Goal: Task Accomplishment & Management: Use online tool/utility

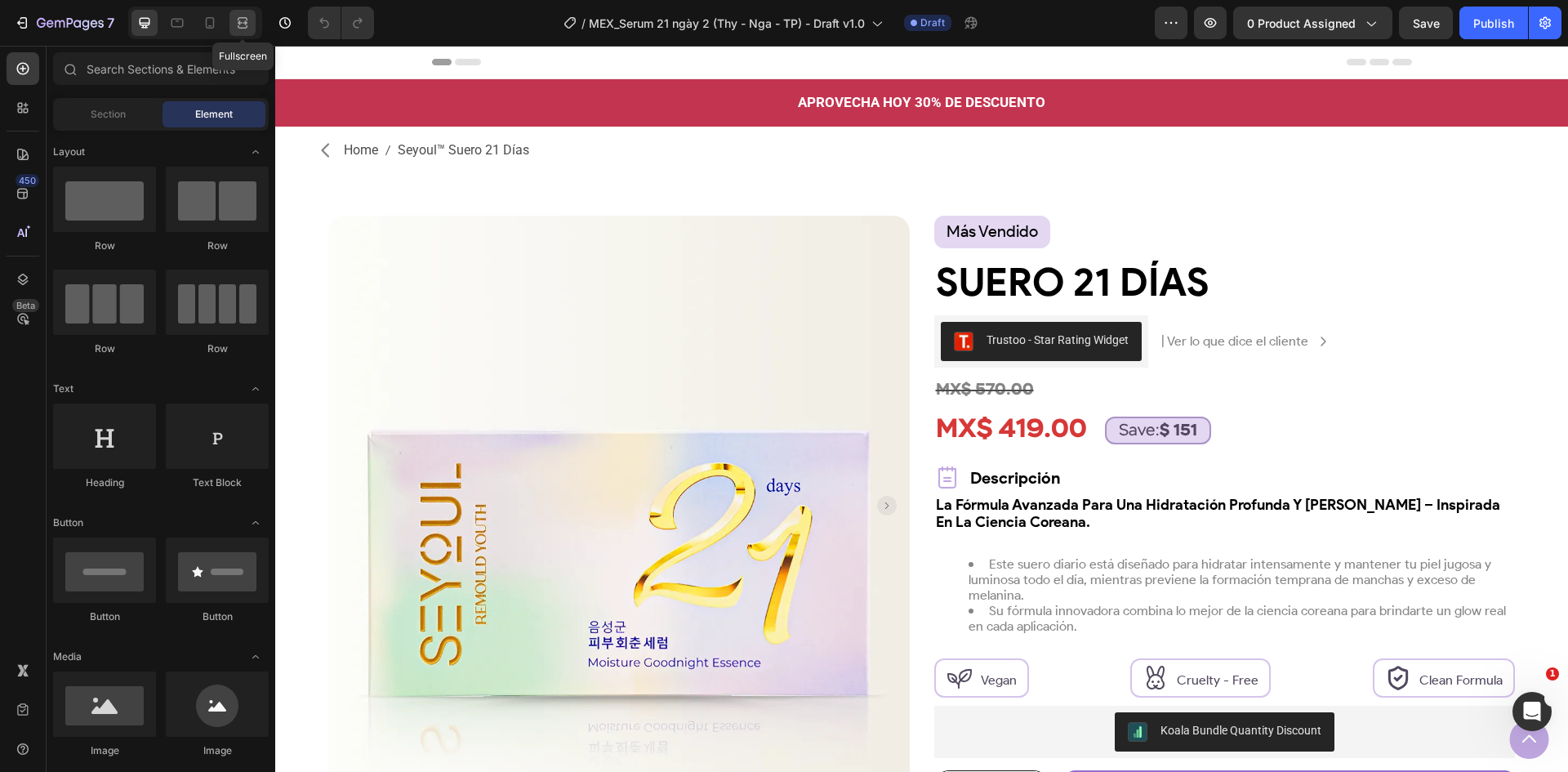
click at [239, 25] on icon at bounding box center [243, 27] width 10 height 3
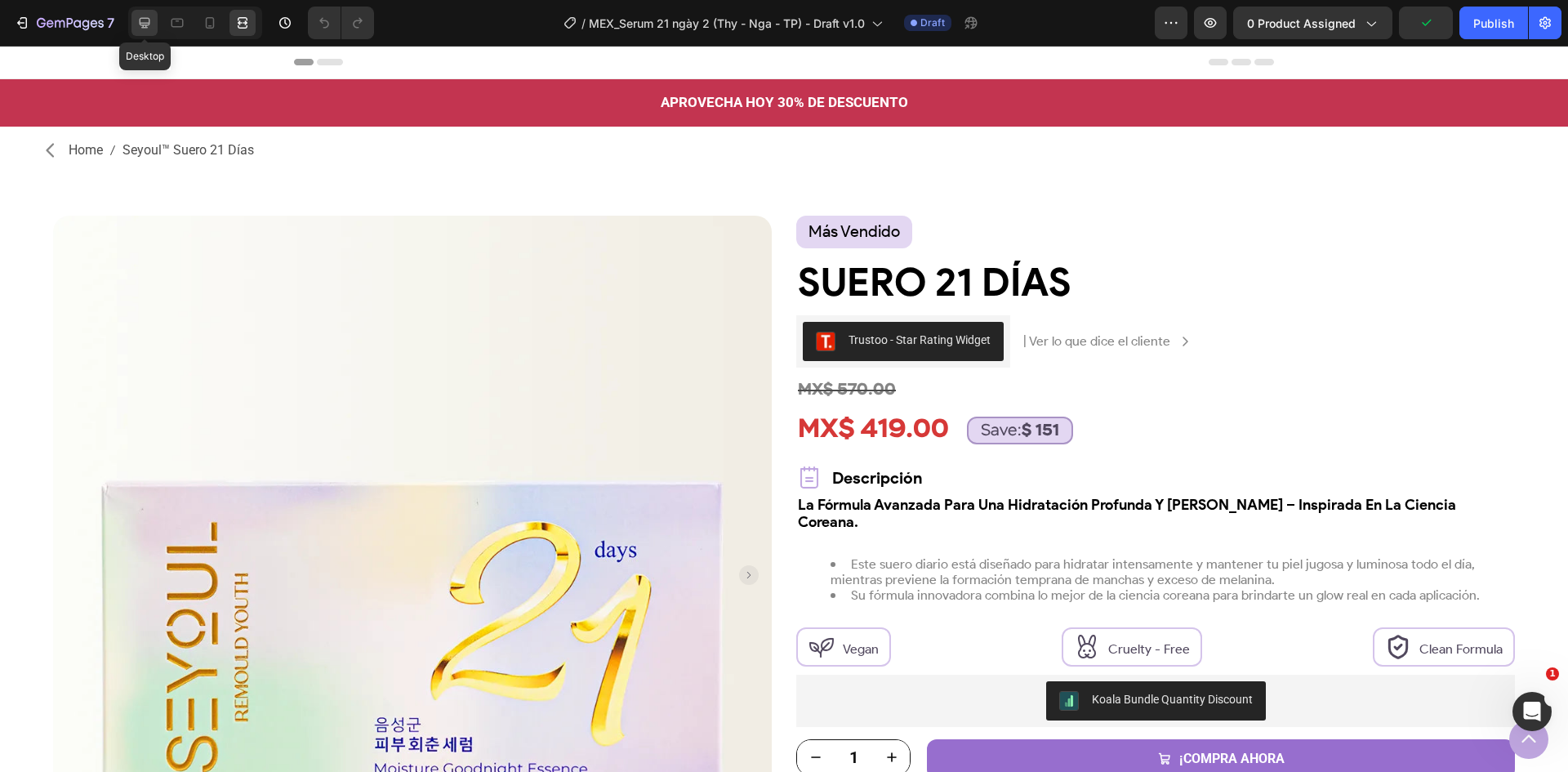
click at [152, 23] on icon at bounding box center [144, 23] width 17 height 17
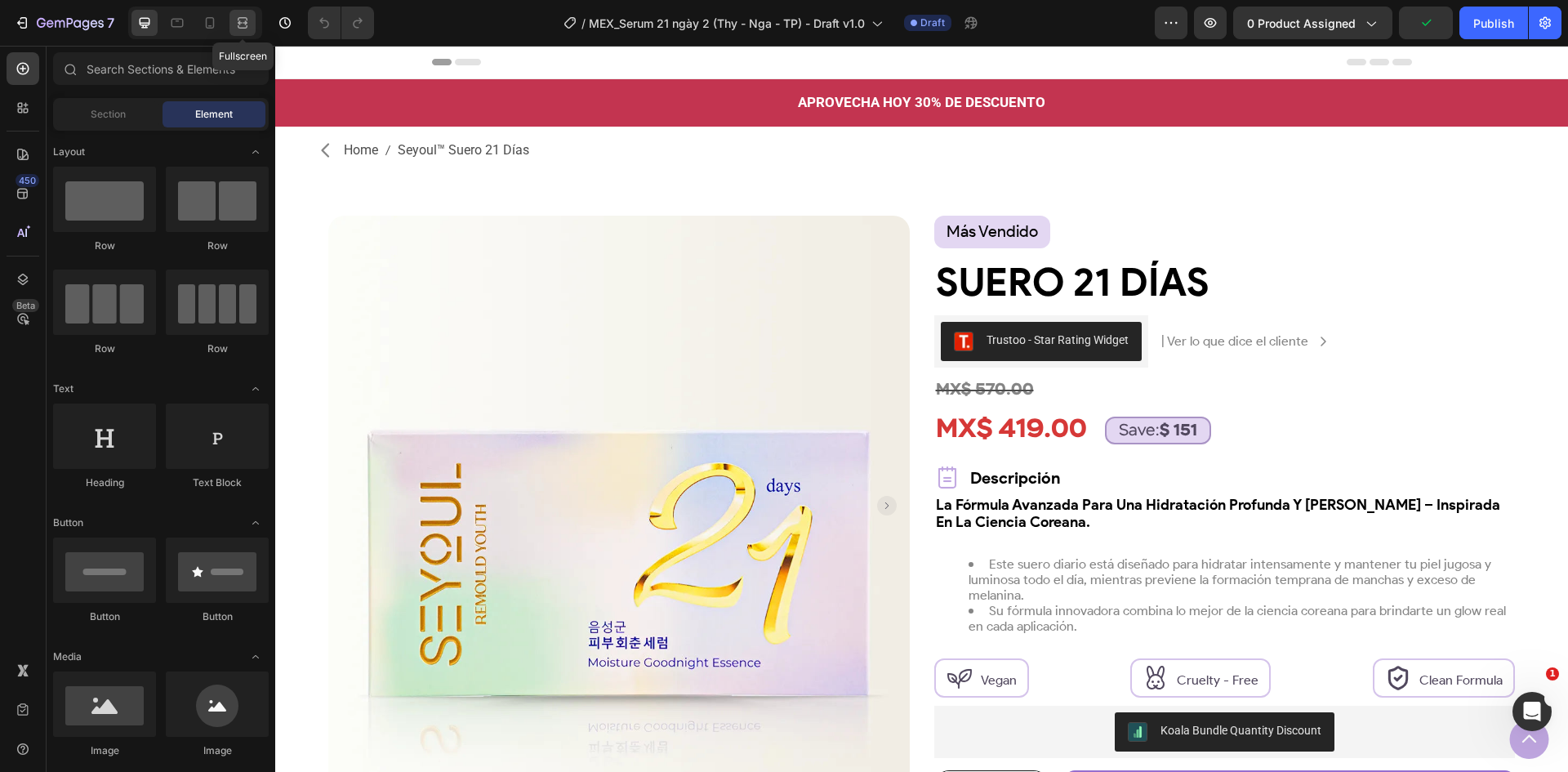
click at [239, 18] on icon at bounding box center [243, 19] width 10 height 3
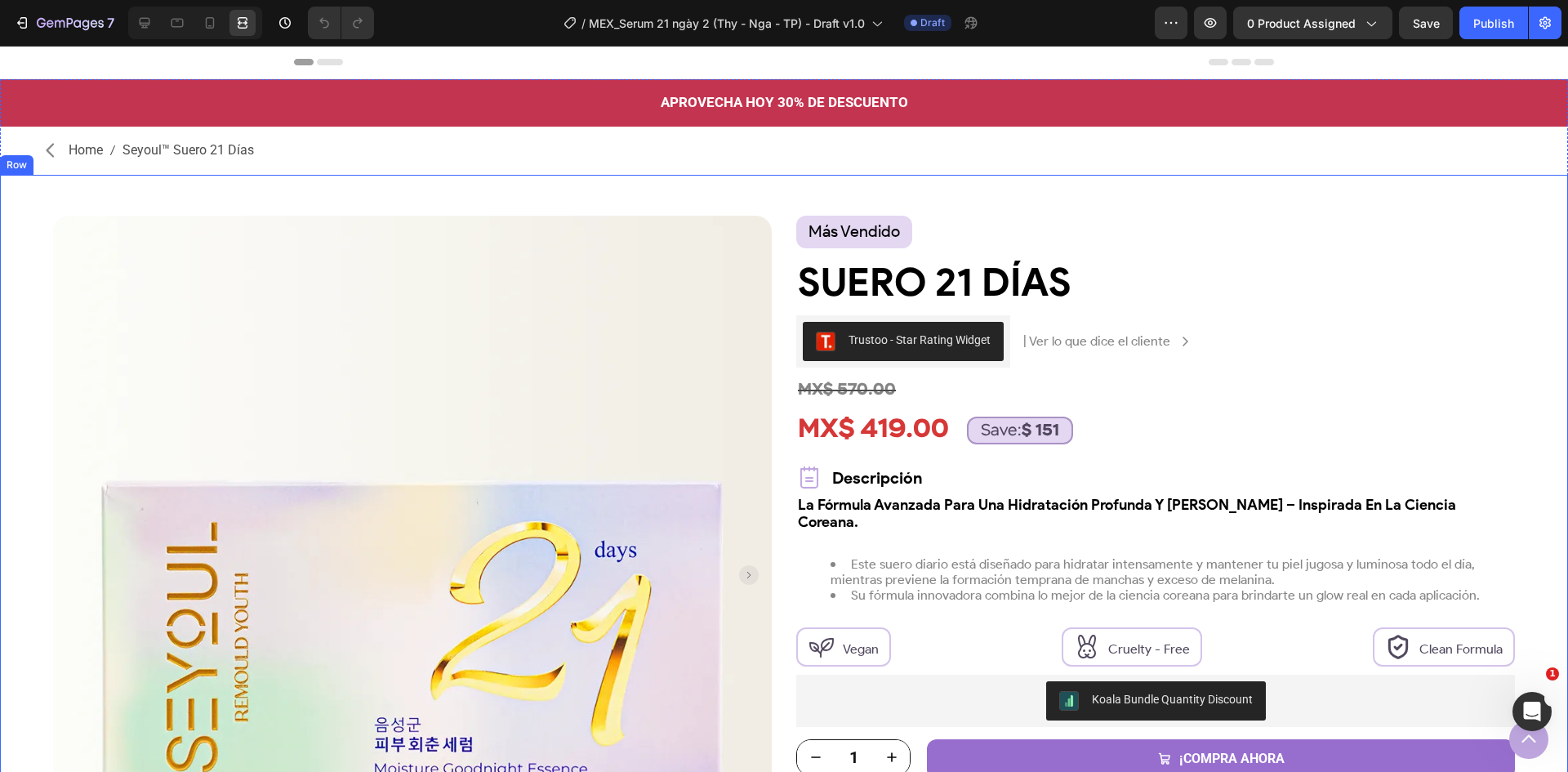
click at [1545, 235] on div "Product Images Row más vendido Text Block Row Suero 21 Días Product Title Trust…" at bounding box center [784, 627] width 1568 height 905
click at [173, 146] on span "Seyoul™ Suero 21 Días" at bounding box center [189, 150] width 132 height 23
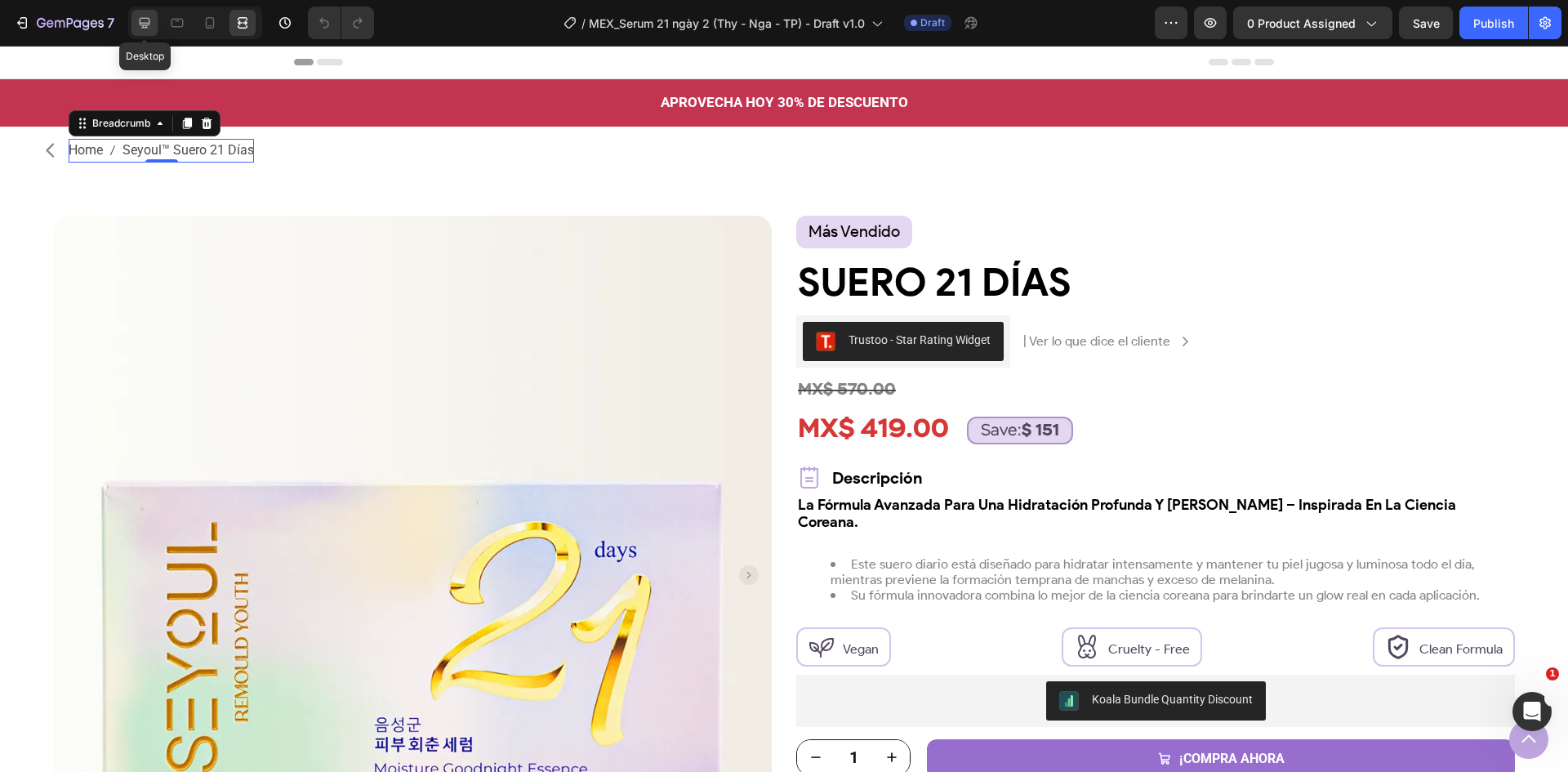
click at [139, 24] on icon at bounding box center [144, 23] width 17 height 17
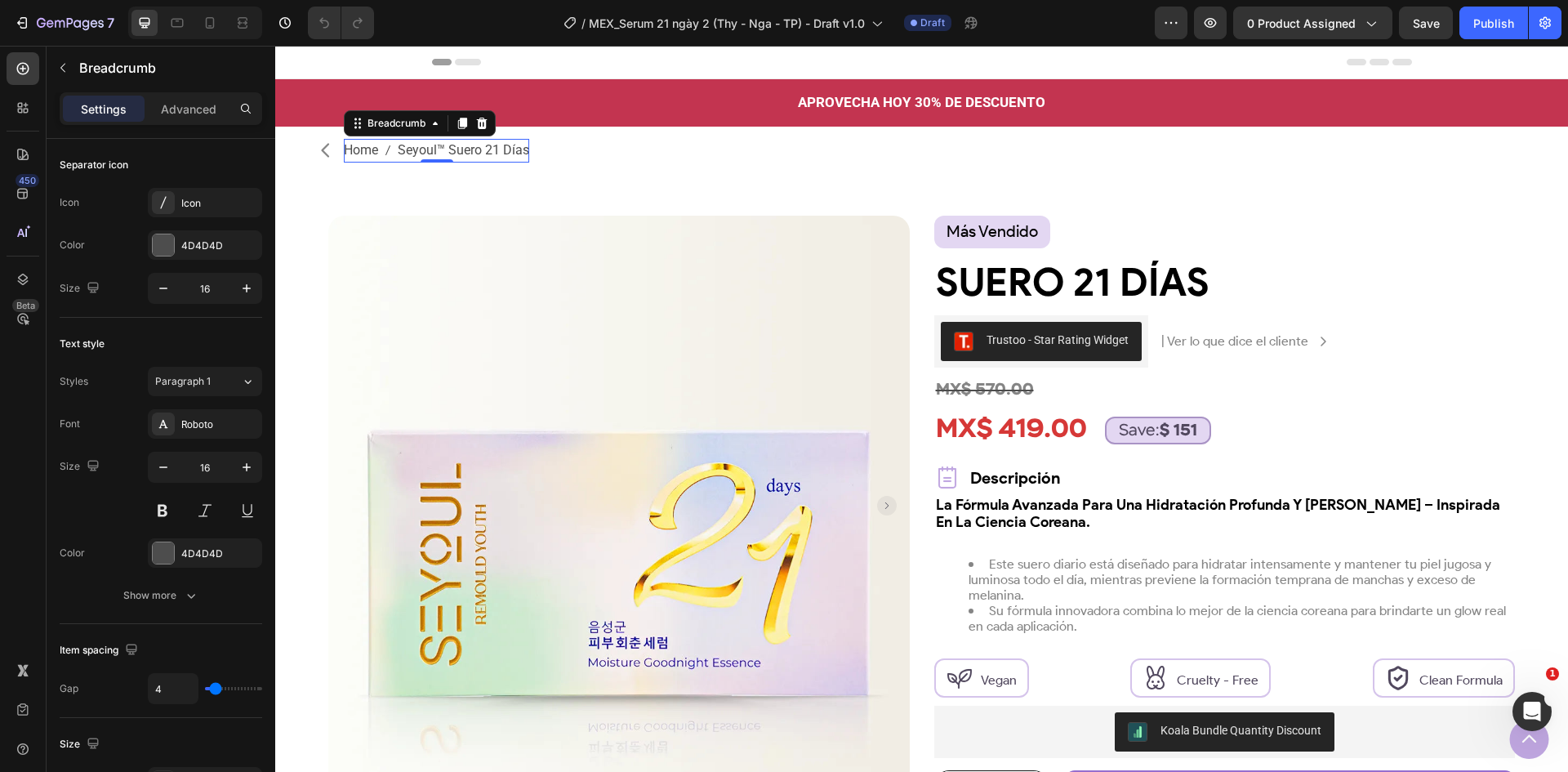
click at [396, 149] on nav "Home Seyoul™ Suero 21 Días" at bounding box center [436, 150] width 185 height 23
click at [345, 153] on span "Home" at bounding box center [360, 150] width 34 height 23
click at [194, 423] on div "Roboto" at bounding box center [219, 425] width 77 height 15
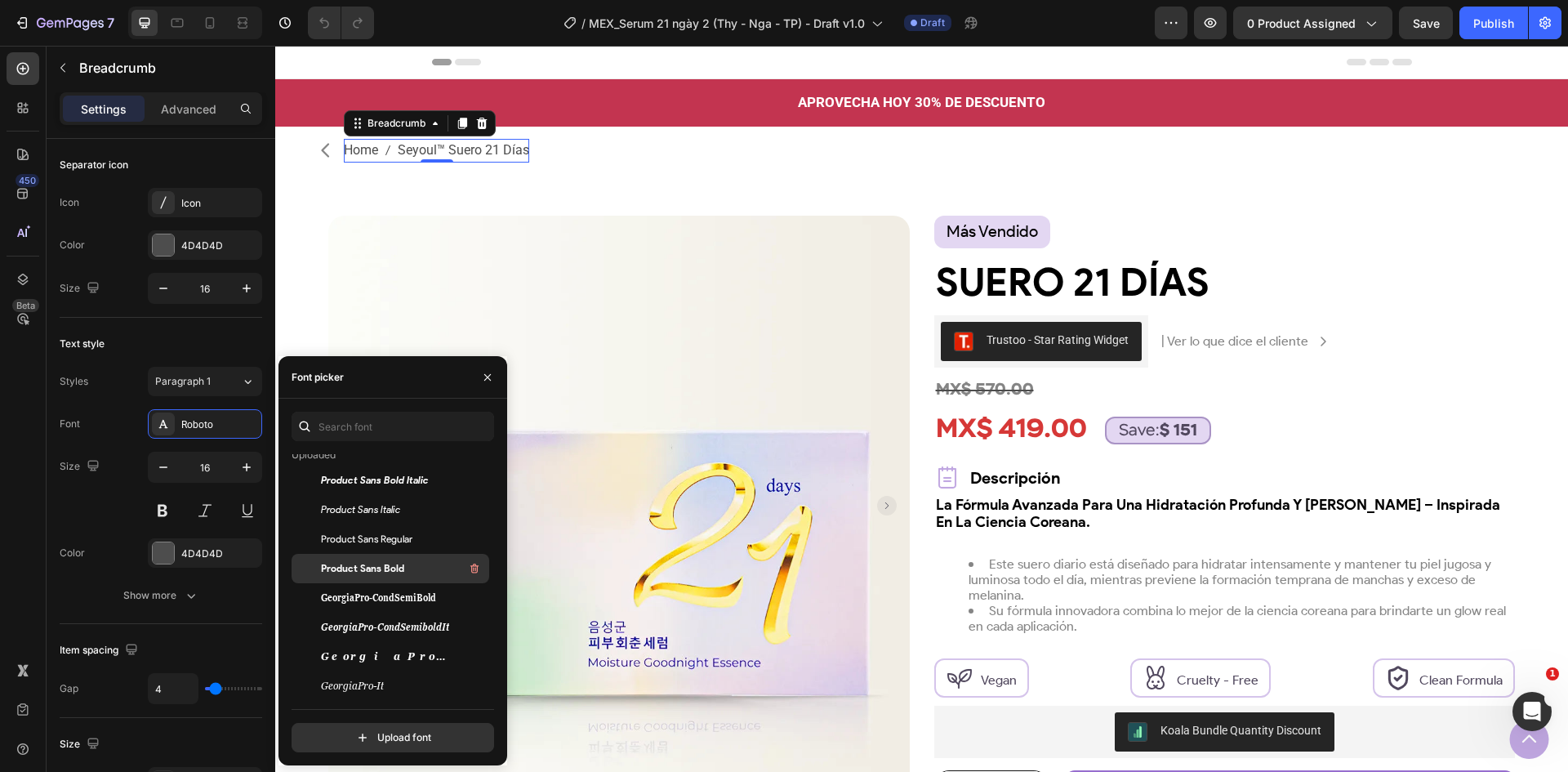
scroll to position [82, 0]
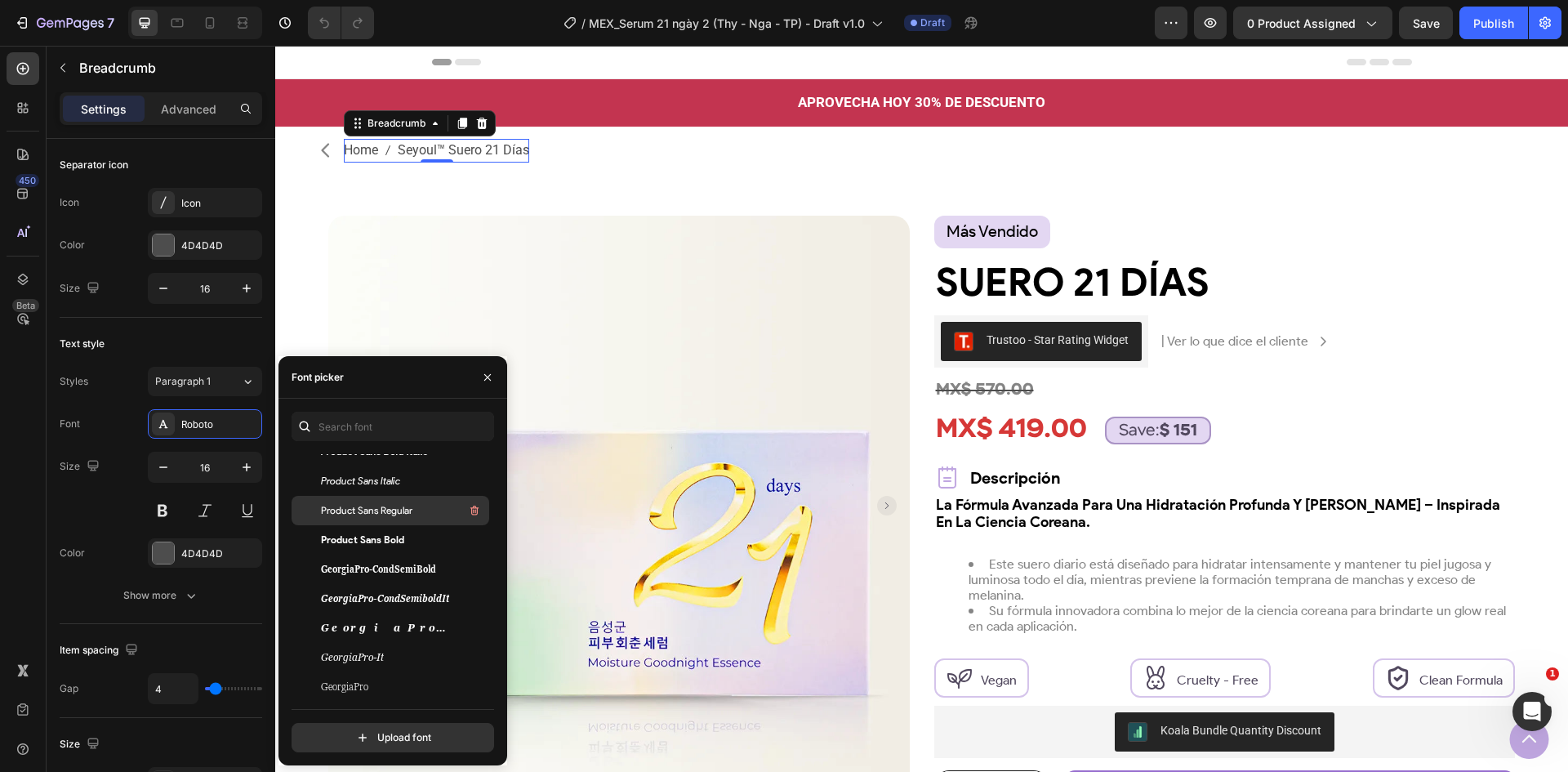
click at [392, 516] on span "Product Sans Regular" at bounding box center [367, 511] width 92 height 15
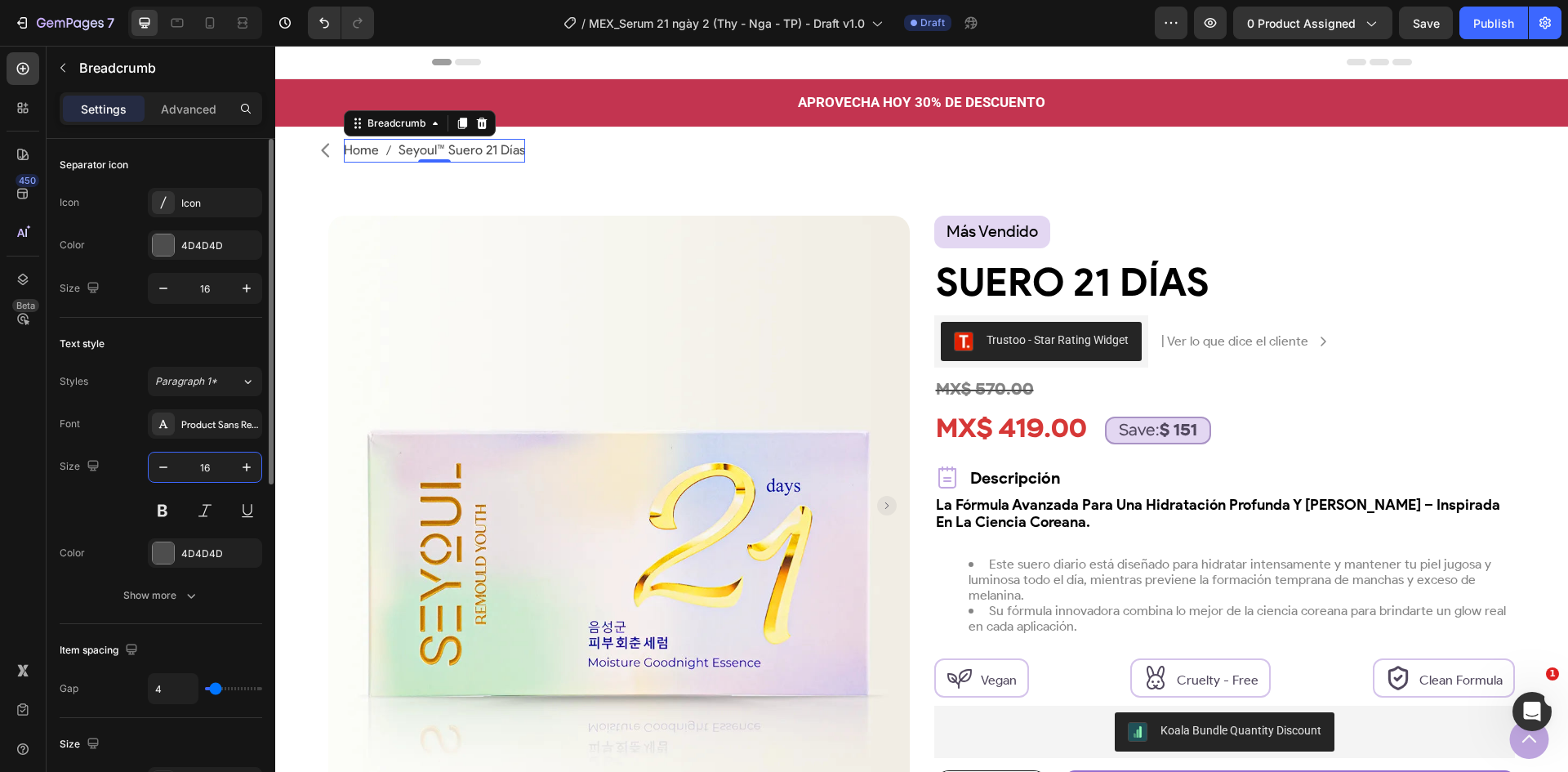
click at [210, 477] on input "16" at bounding box center [204, 467] width 54 height 29
click at [211, 553] on div "4D4D4D" at bounding box center [204, 554] width 48 height 15
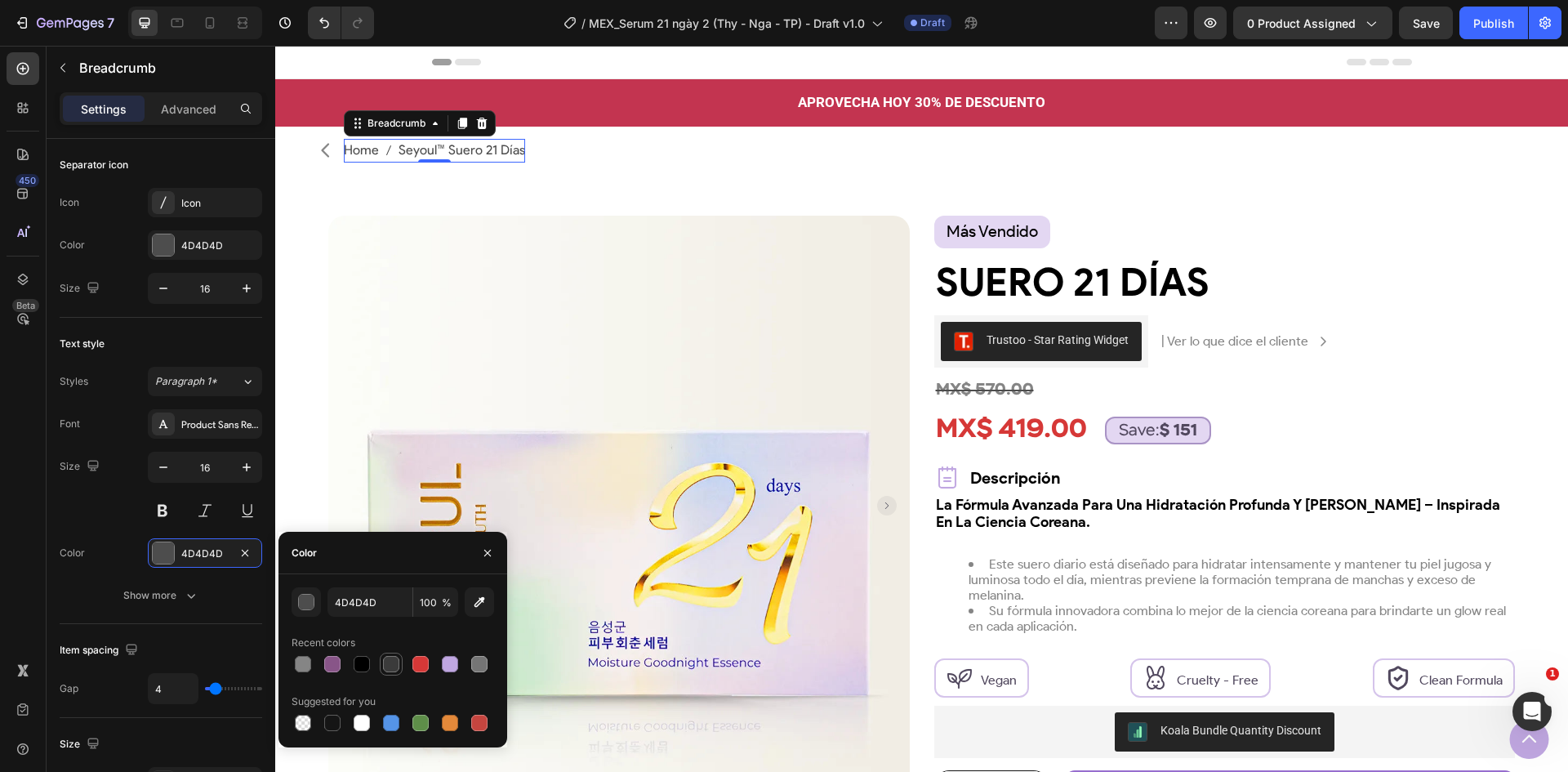
click at [391, 665] on div at bounding box center [391, 664] width 17 height 17
click at [306, 660] on div at bounding box center [303, 664] width 17 height 17
type input "858585"
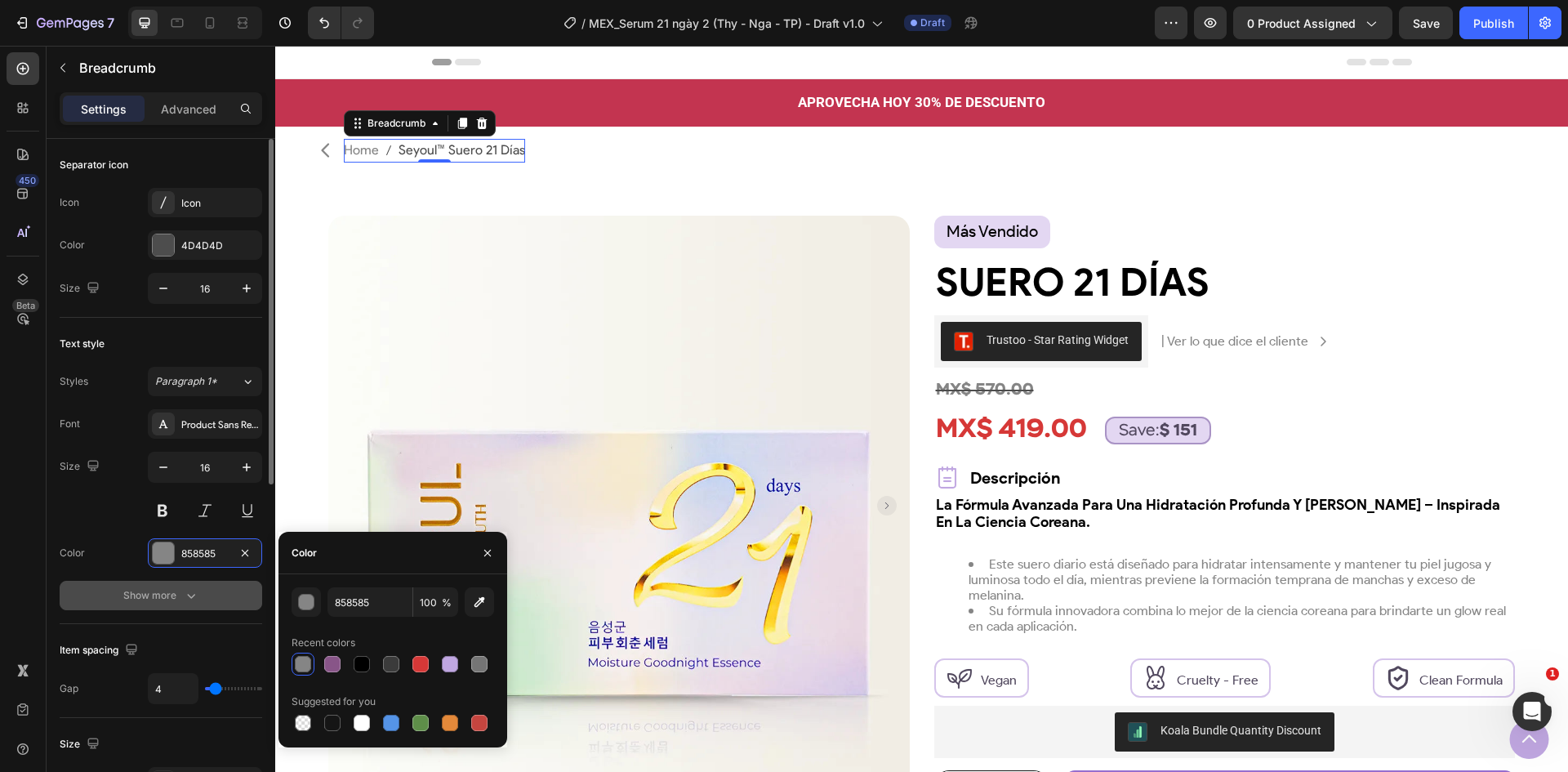
click at [172, 599] on div "Show more" at bounding box center [161, 596] width 76 height 17
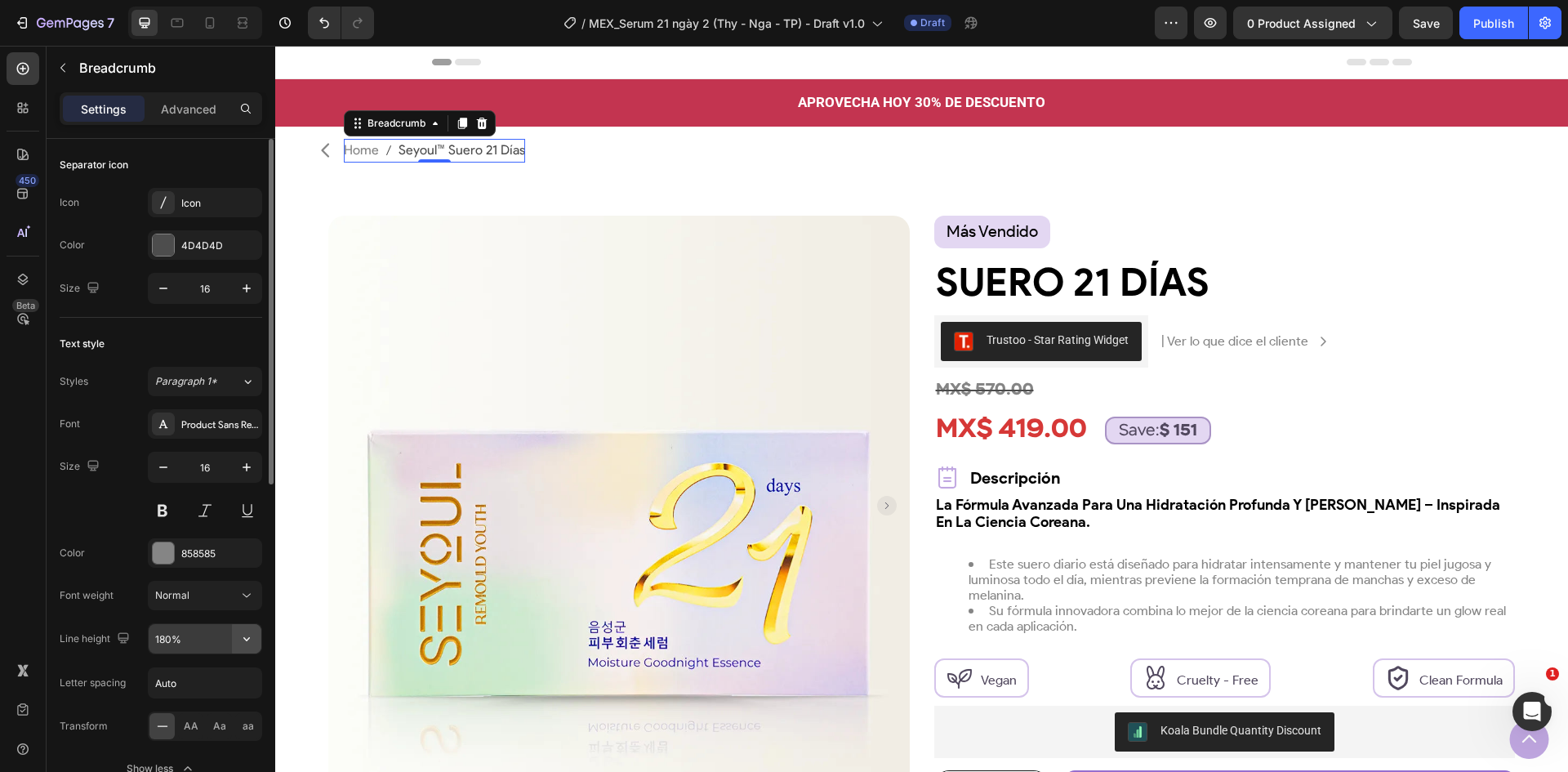
click at [250, 638] on icon "button" at bounding box center [247, 639] width 17 height 17
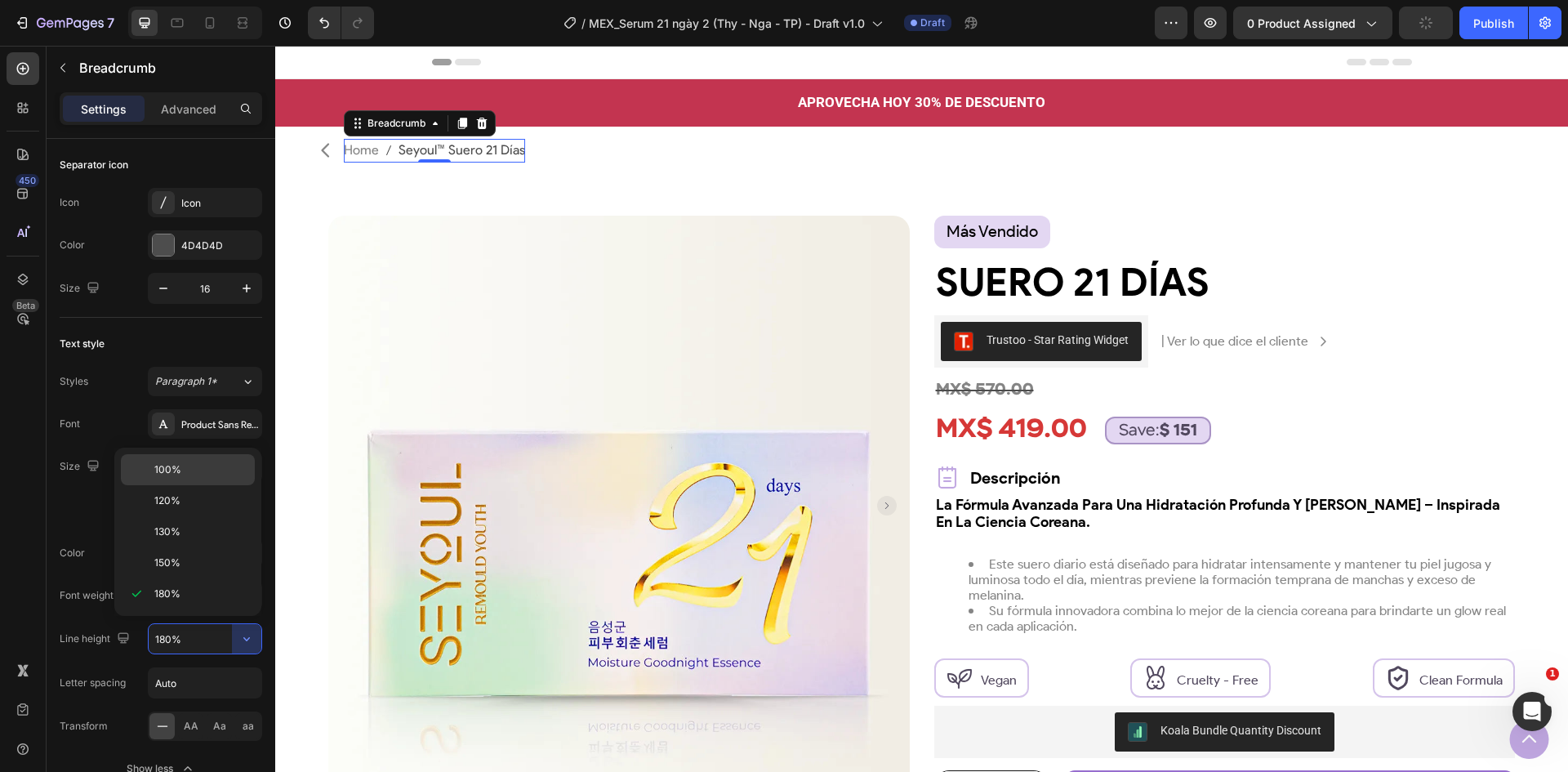
click at [197, 469] on p "100%" at bounding box center [201, 470] width 93 height 15
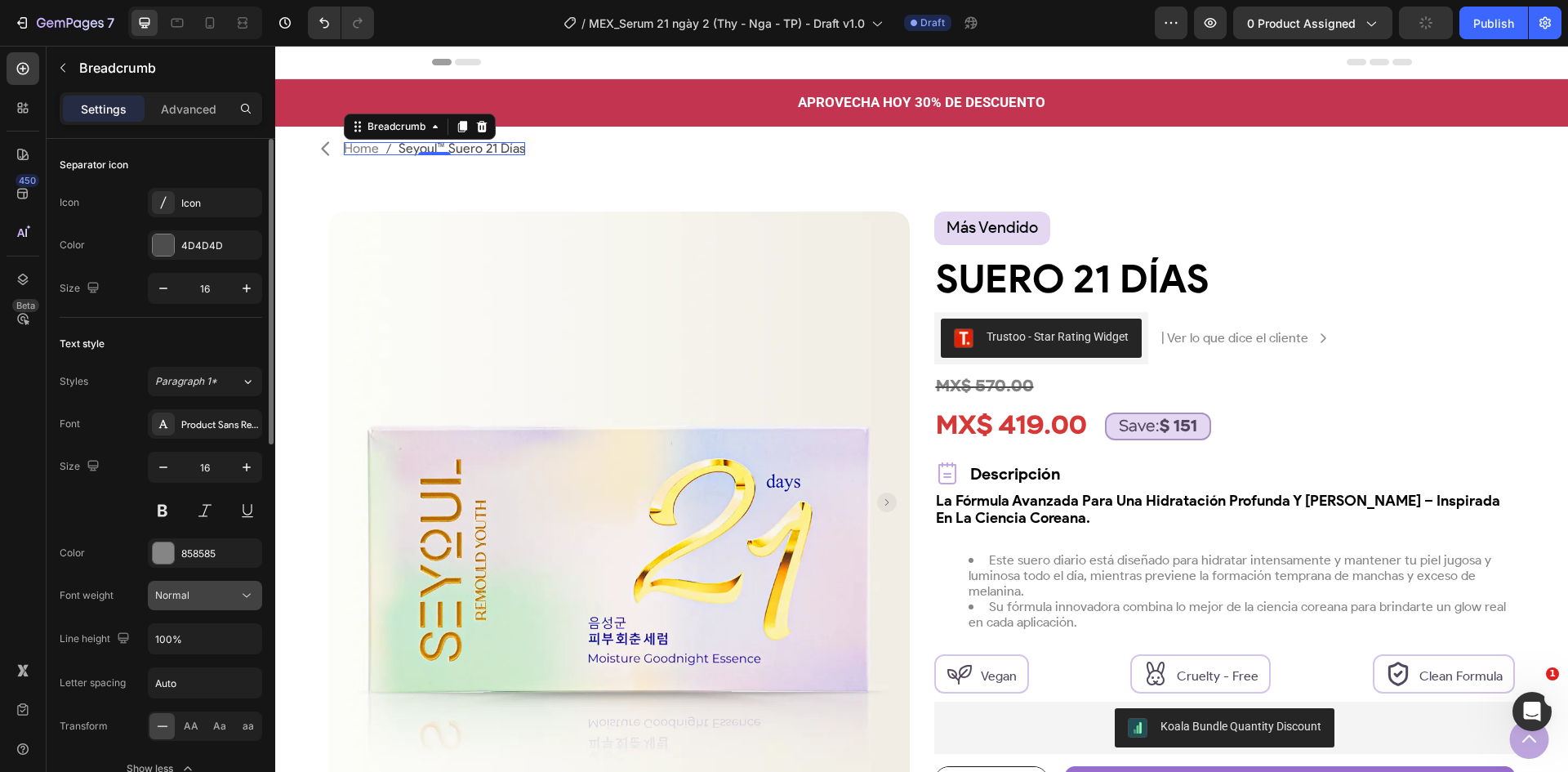
click at [244, 593] on icon at bounding box center [247, 596] width 17 height 17
click at [220, 582] on button "Normal" at bounding box center [204, 595] width 114 height 29
click at [245, 648] on button "button" at bounding box center [246, 638] width 29 height 29
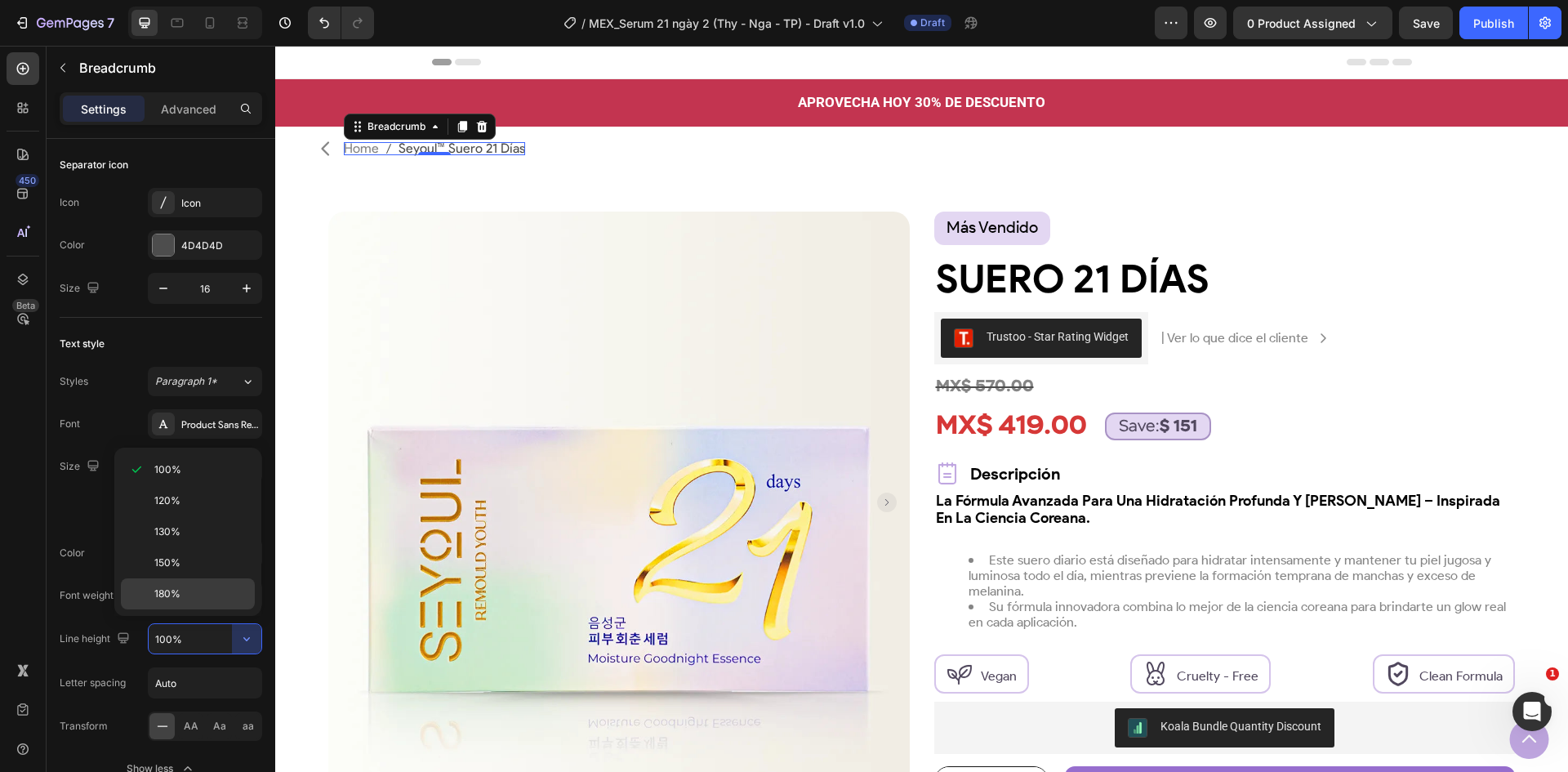
click at [209, 592] on p "180%" at bounding box center [201, 594] width 93 height 15
type input "180%"
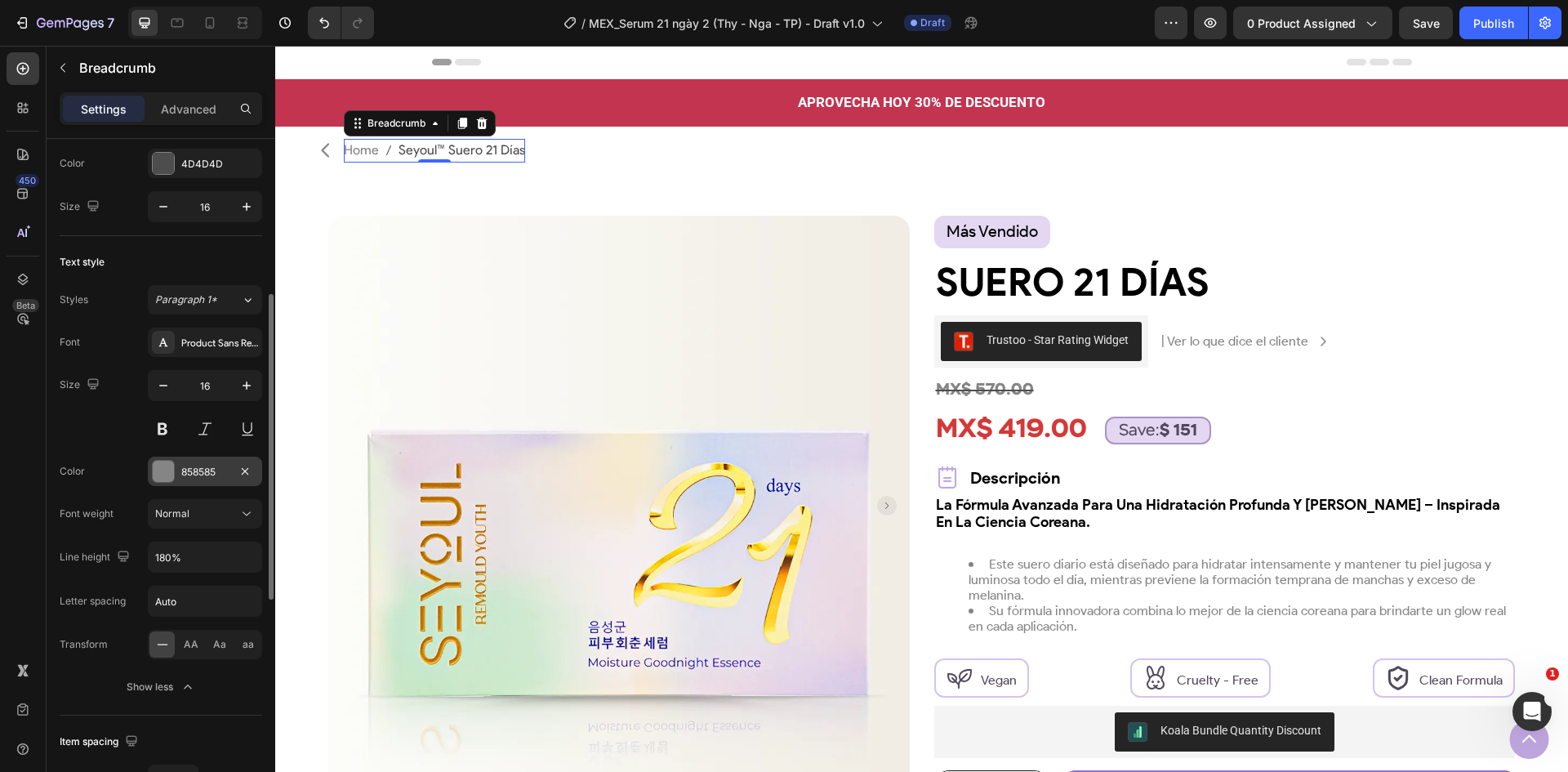
scroll to position [164, 0]
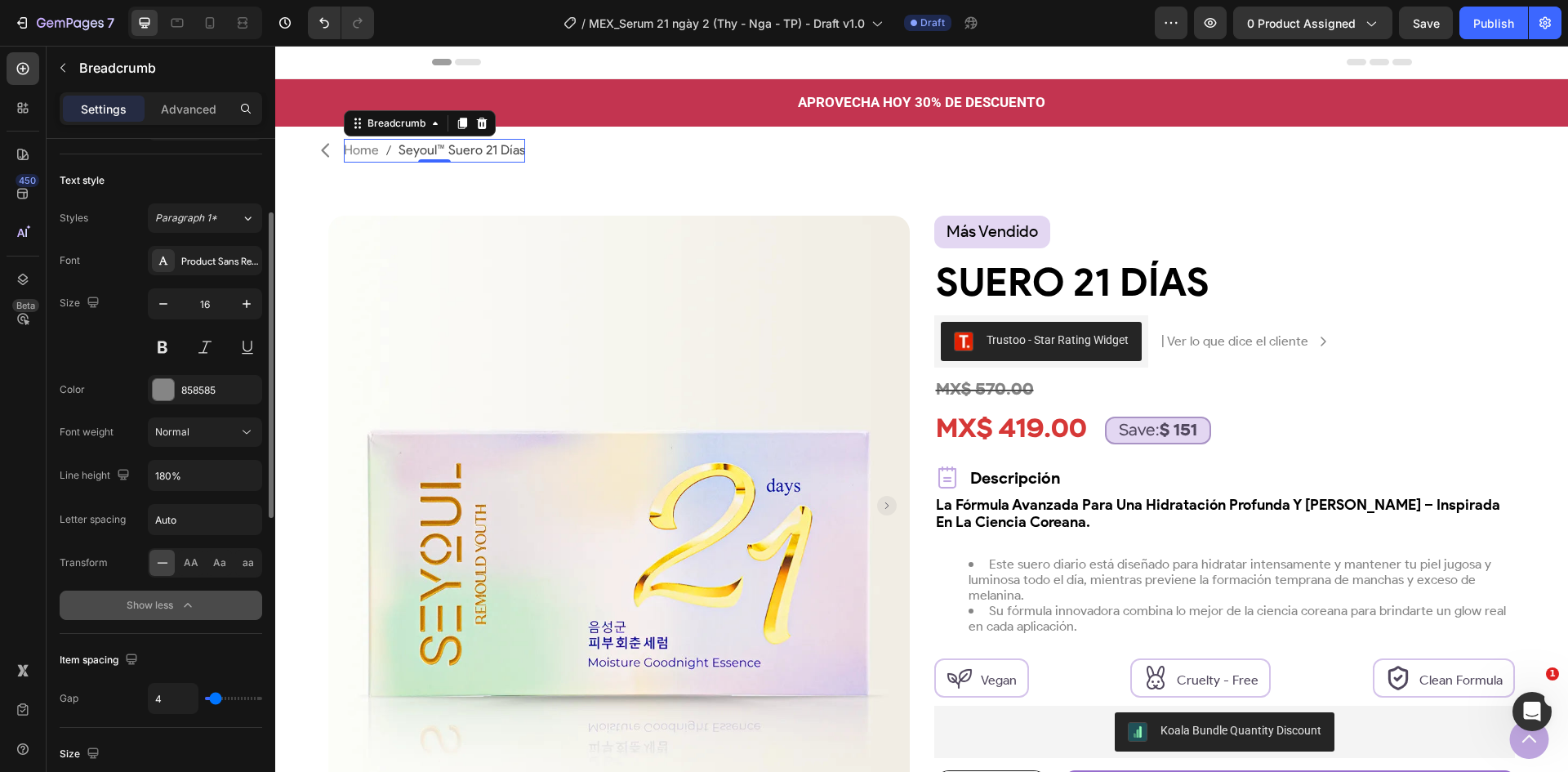
click at [174, 603] on div "Show less" at bounding box center [161, 606] width 69 height 17
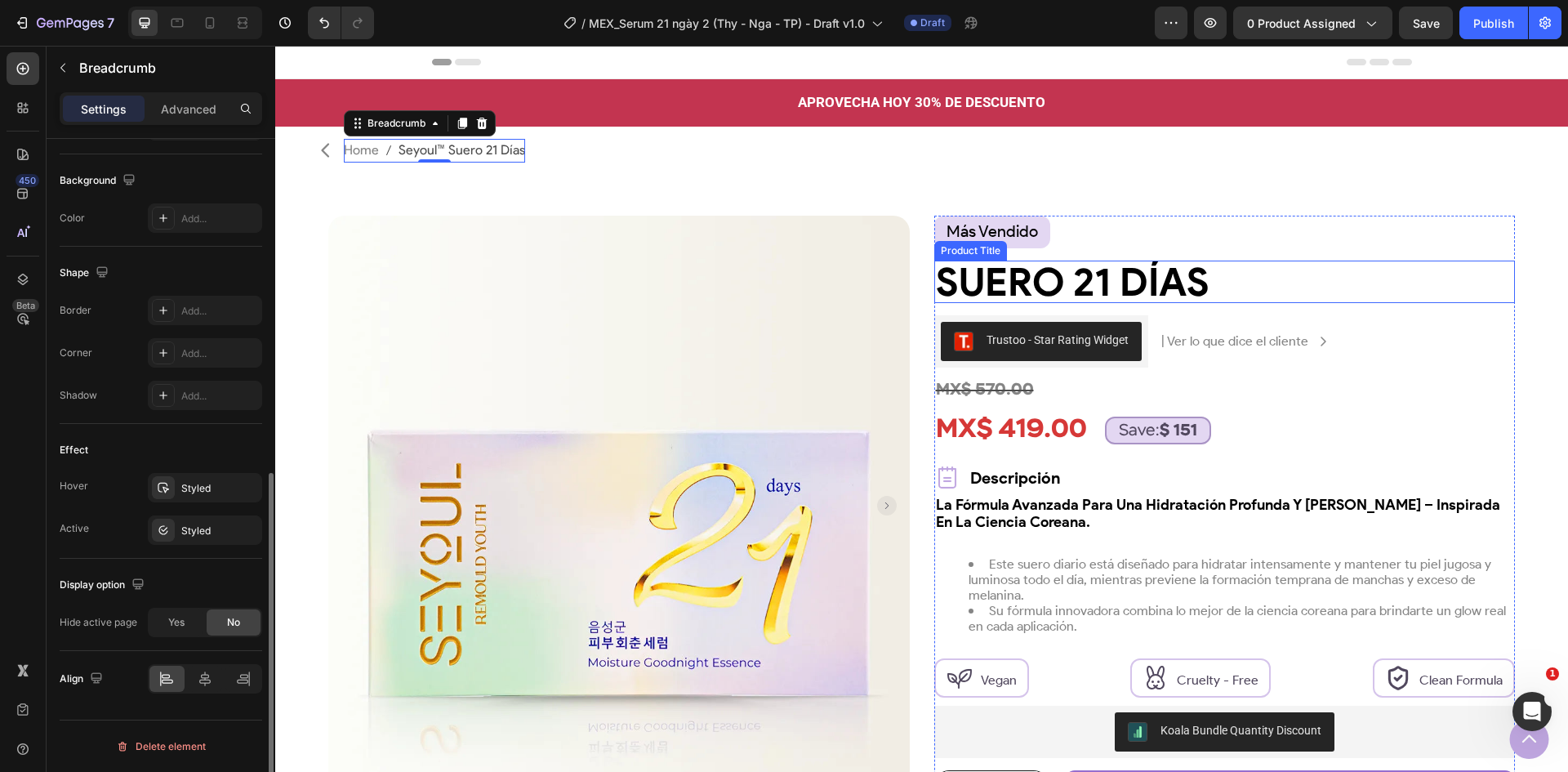
scroll to position [82, 0]
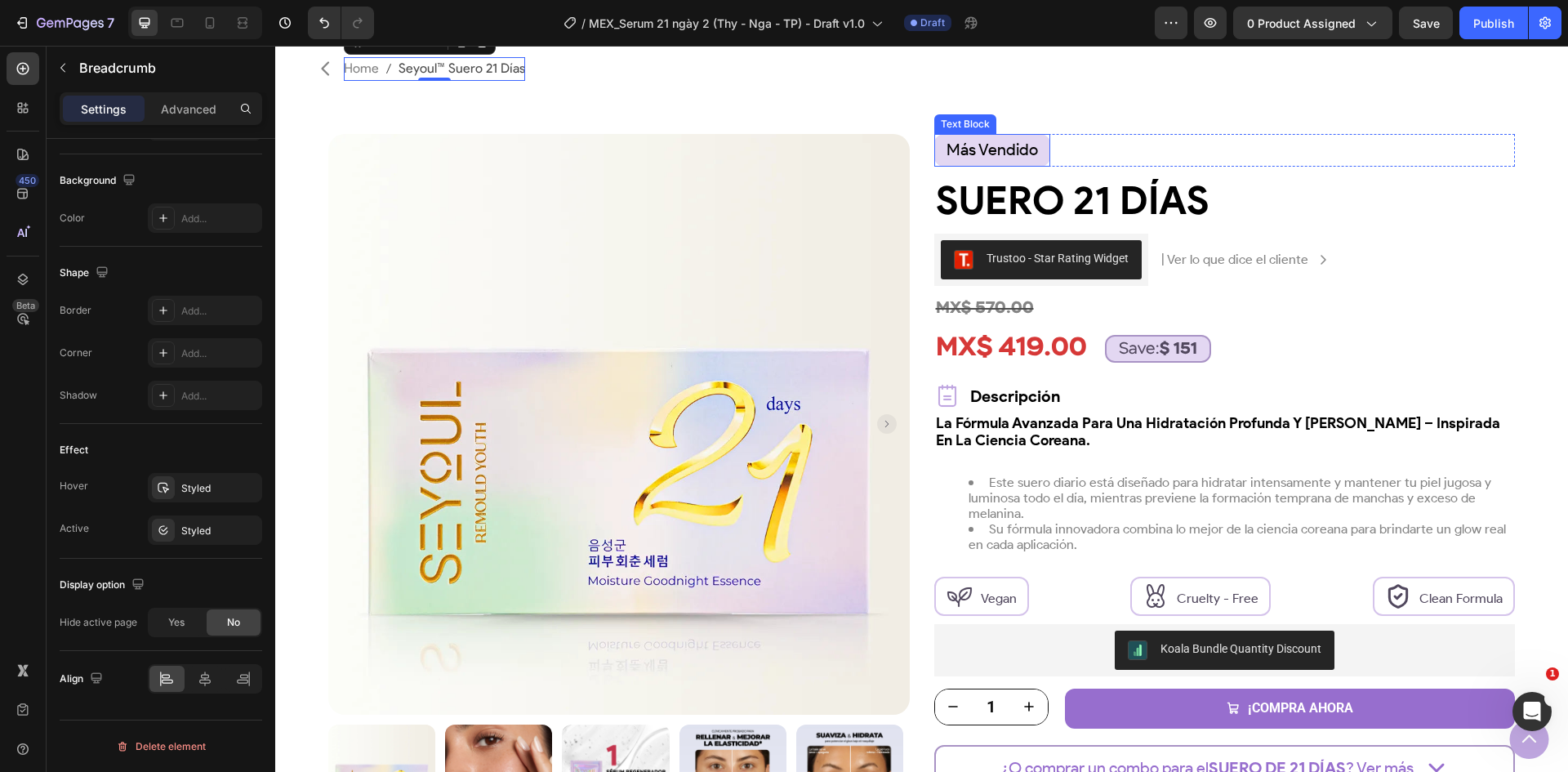
click at [983, 146] on span "más vendido" at bounding box center [993, 149] width 92 height 19
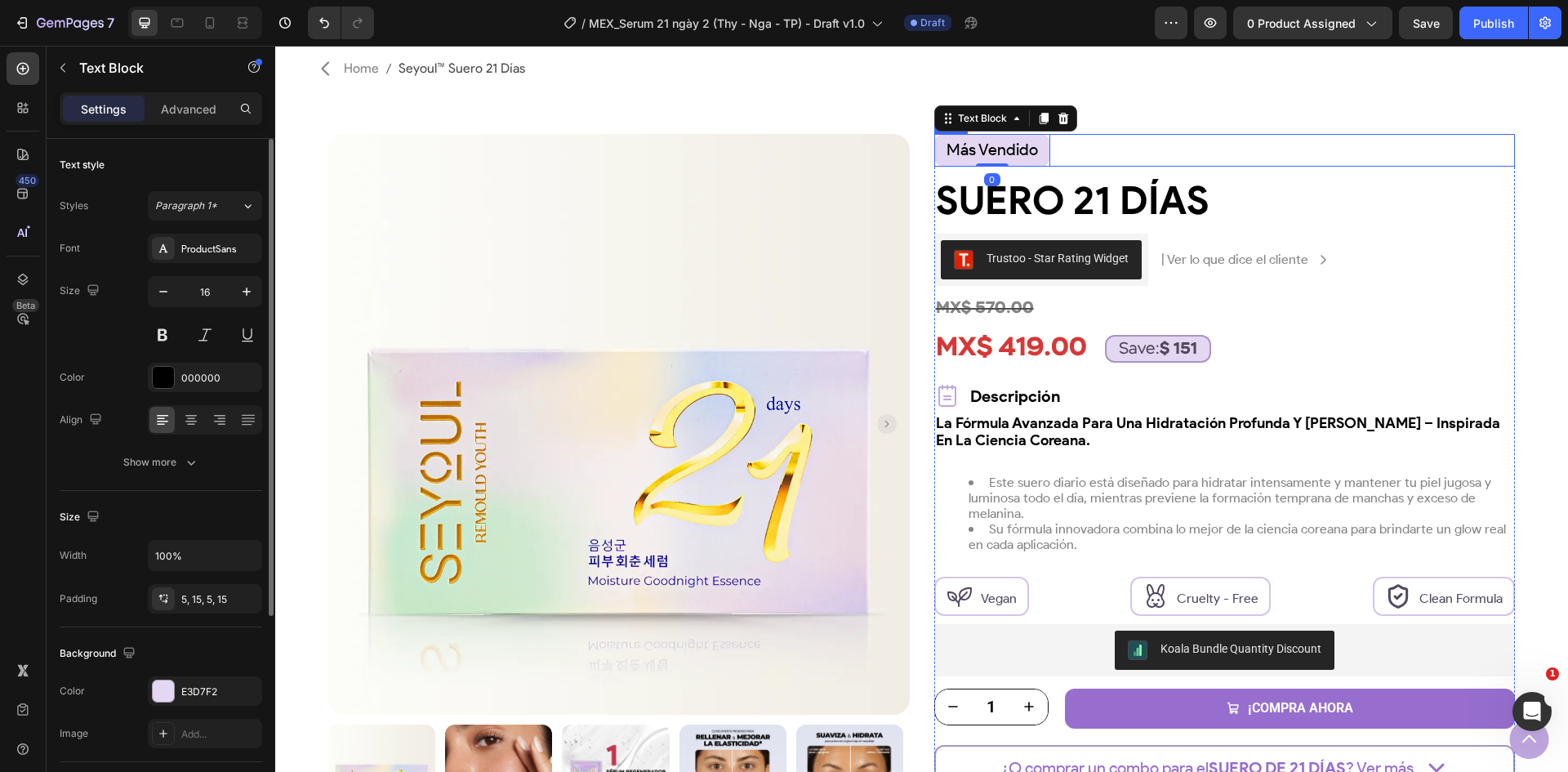
click at [1093, 147] on div "más vendido Text Block 0 Row" at bounding box center [1225, 151] width 582 height 33
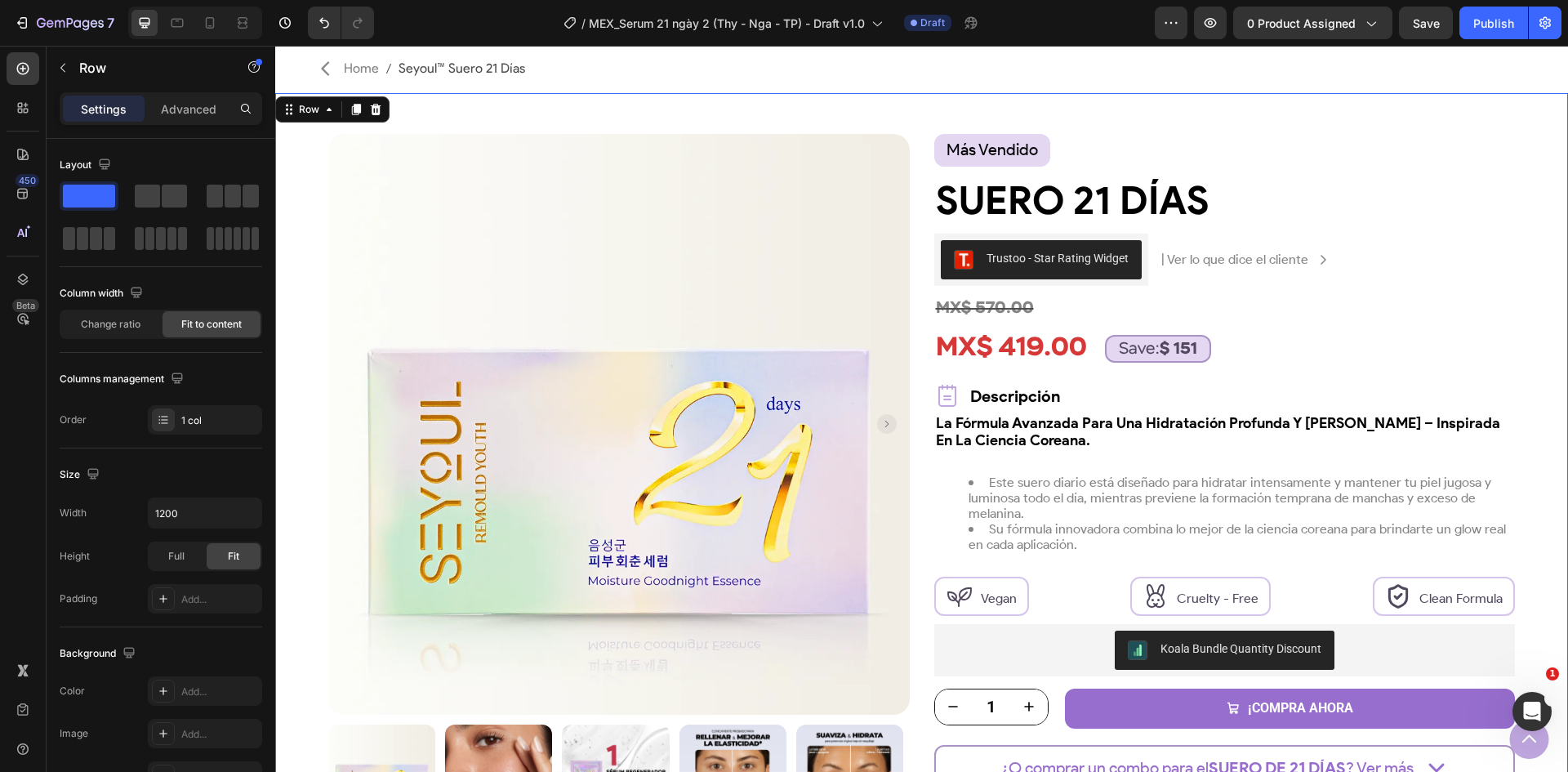
click at [1533, 146] on div "Product Images Row más vendido Text Block Row Suero 21 Días Product Title Trust…" at bounding box center [922, 516] width 1293 height 845
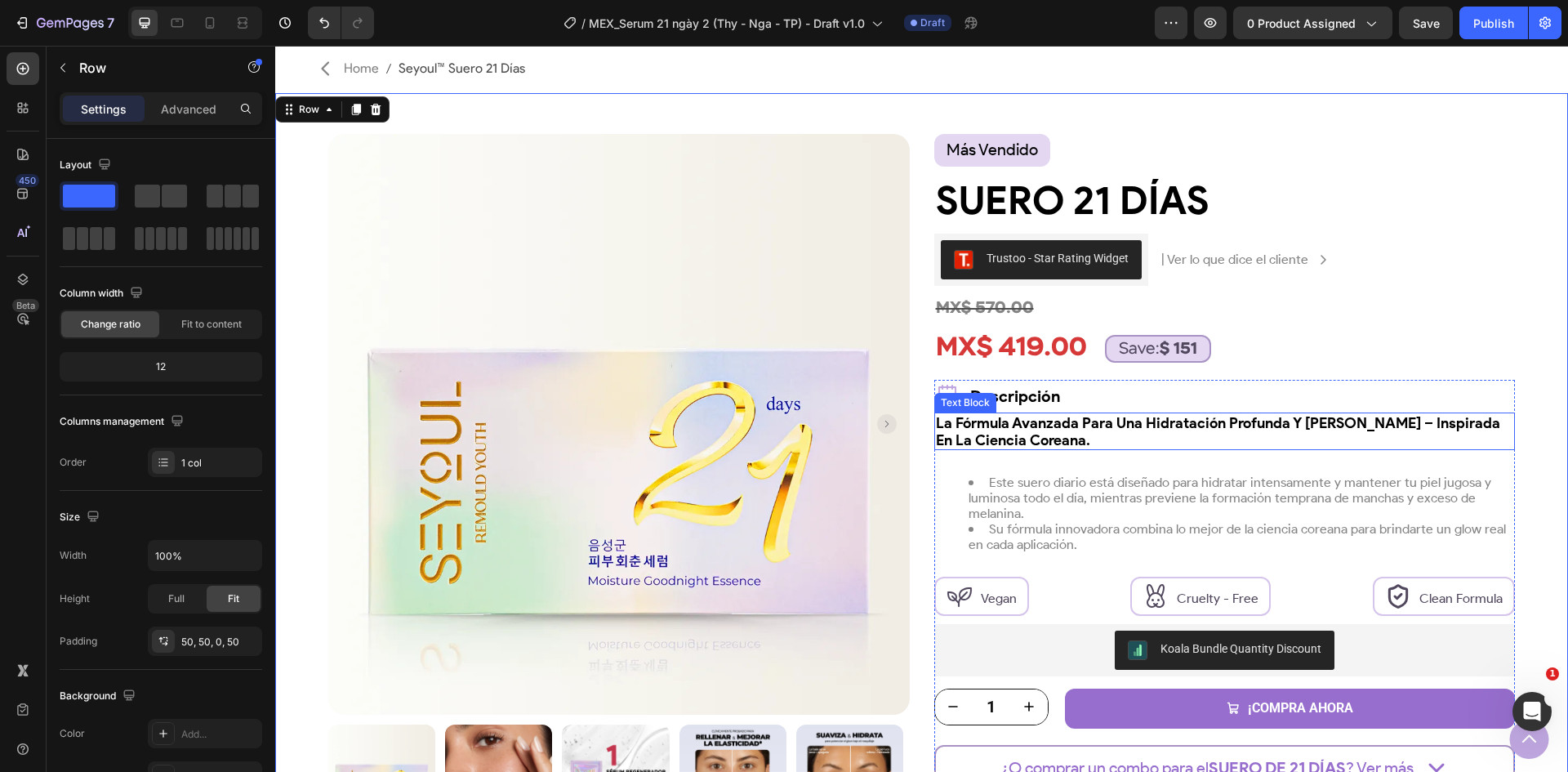
click at [1455, 435] on p "La Fórmula Avanzada Para Una Hidratación Profunda Y [PERSON_NAME] – Inspirada E…" at bounding box center [1225, 431] width 578 height 34
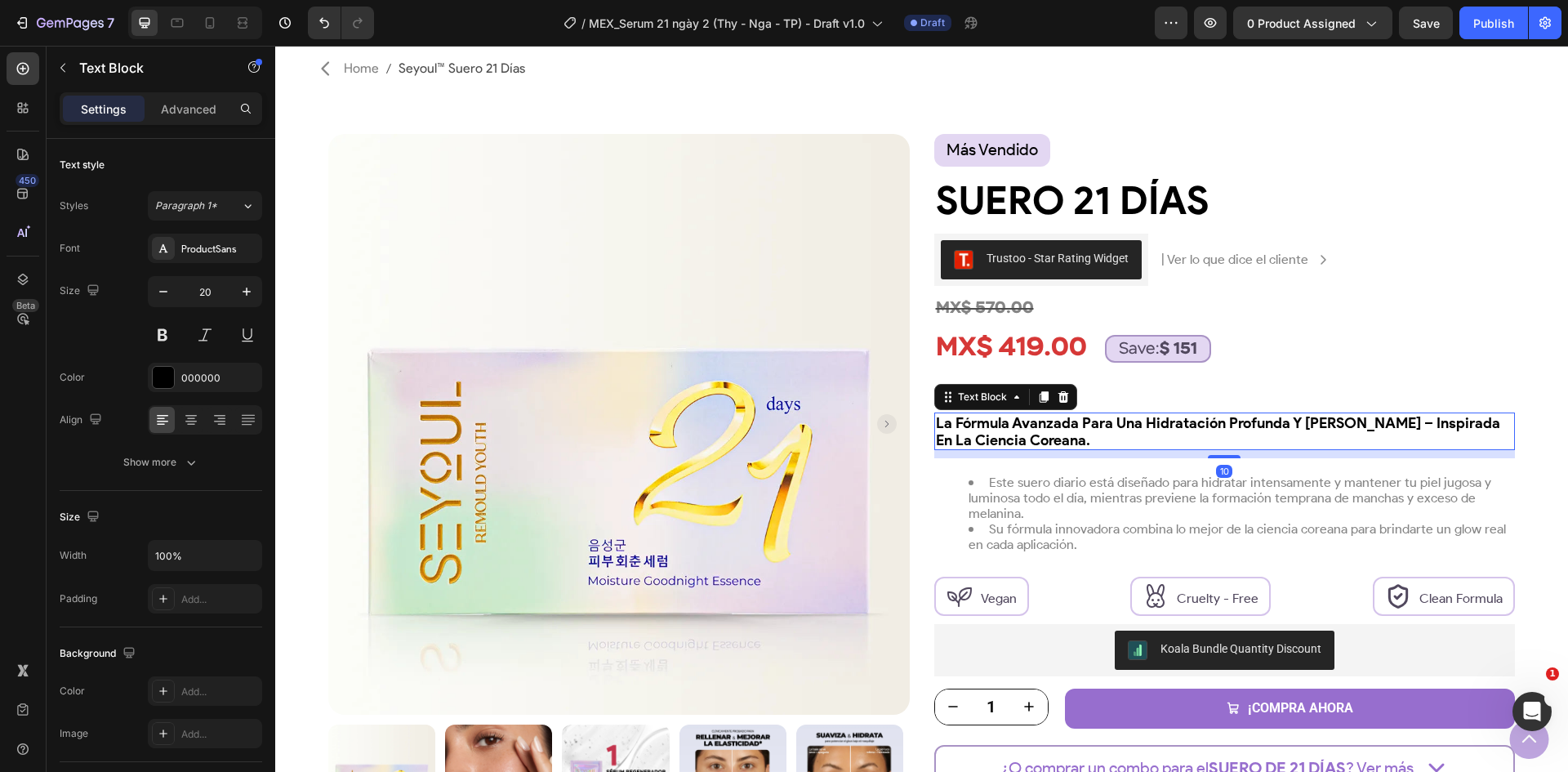
click at [1379, 390] on div "Icon Descripción Text Block Row" at bounding box center [1225, 396] width 582 height 33
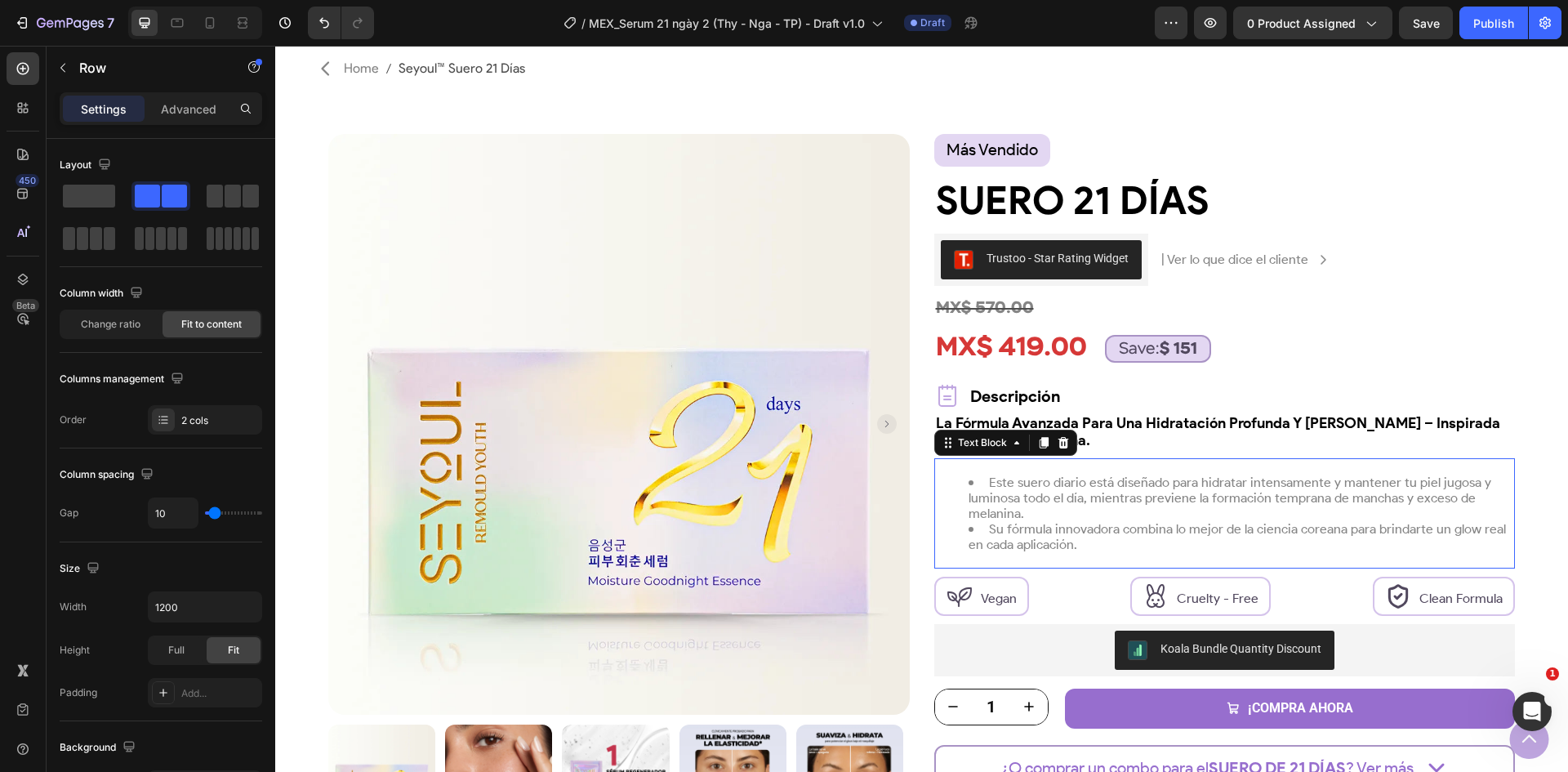
drag, startPoint x: 1380, startPoint y: 477, endPoint x: 1369, endPoint y: 428, distance: 50.2
click at [1381, 477] on span "Este suero diario está diseñado para hidratar intensamente y mantener tu piel j…" at bounding box center [1230, 498] width 522 height 47
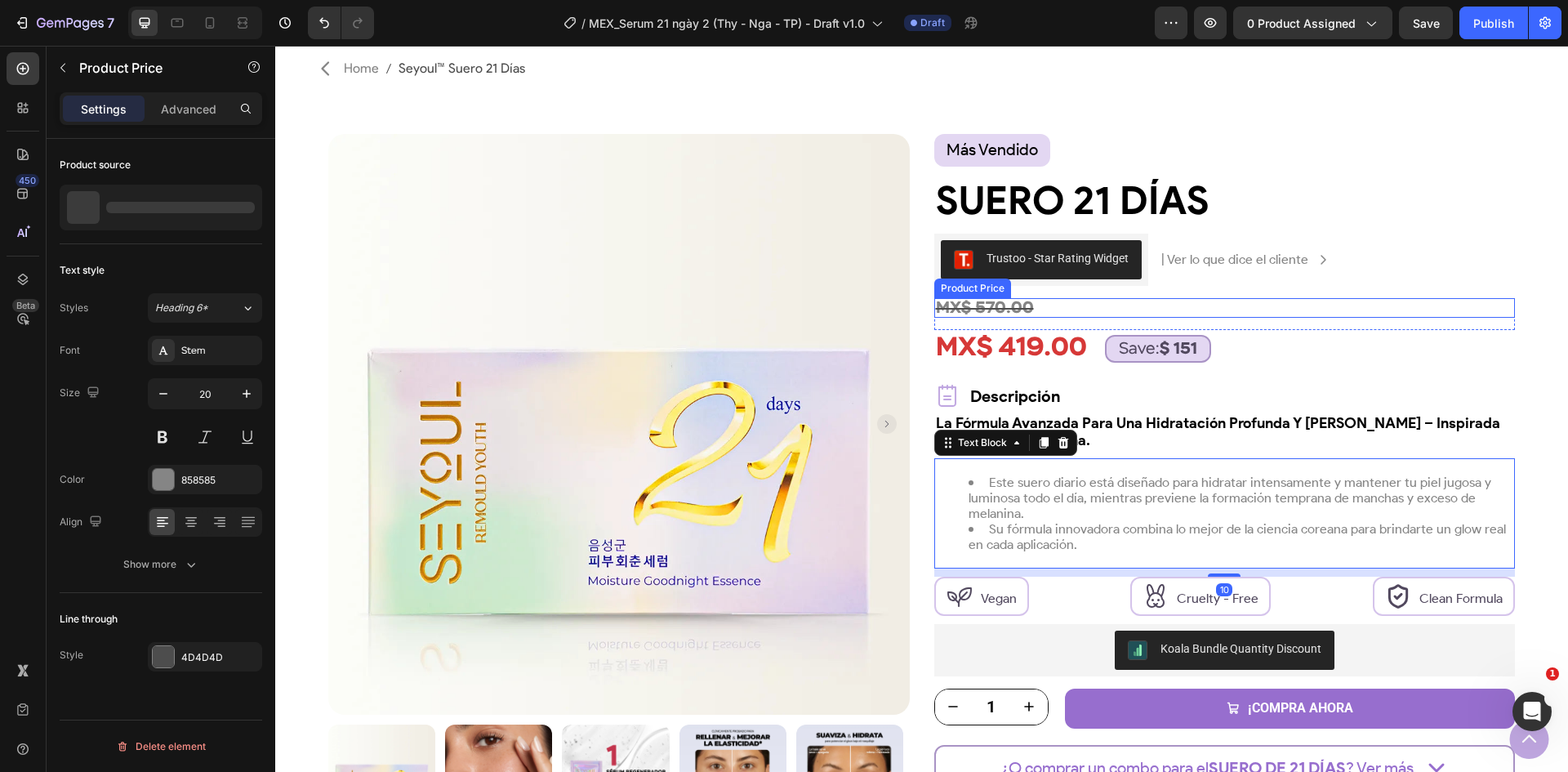
click at [1159, 318] on div "MX$ 570.00 Product Price Product Price" at bounding box center [1225, 307] width 582 height 19
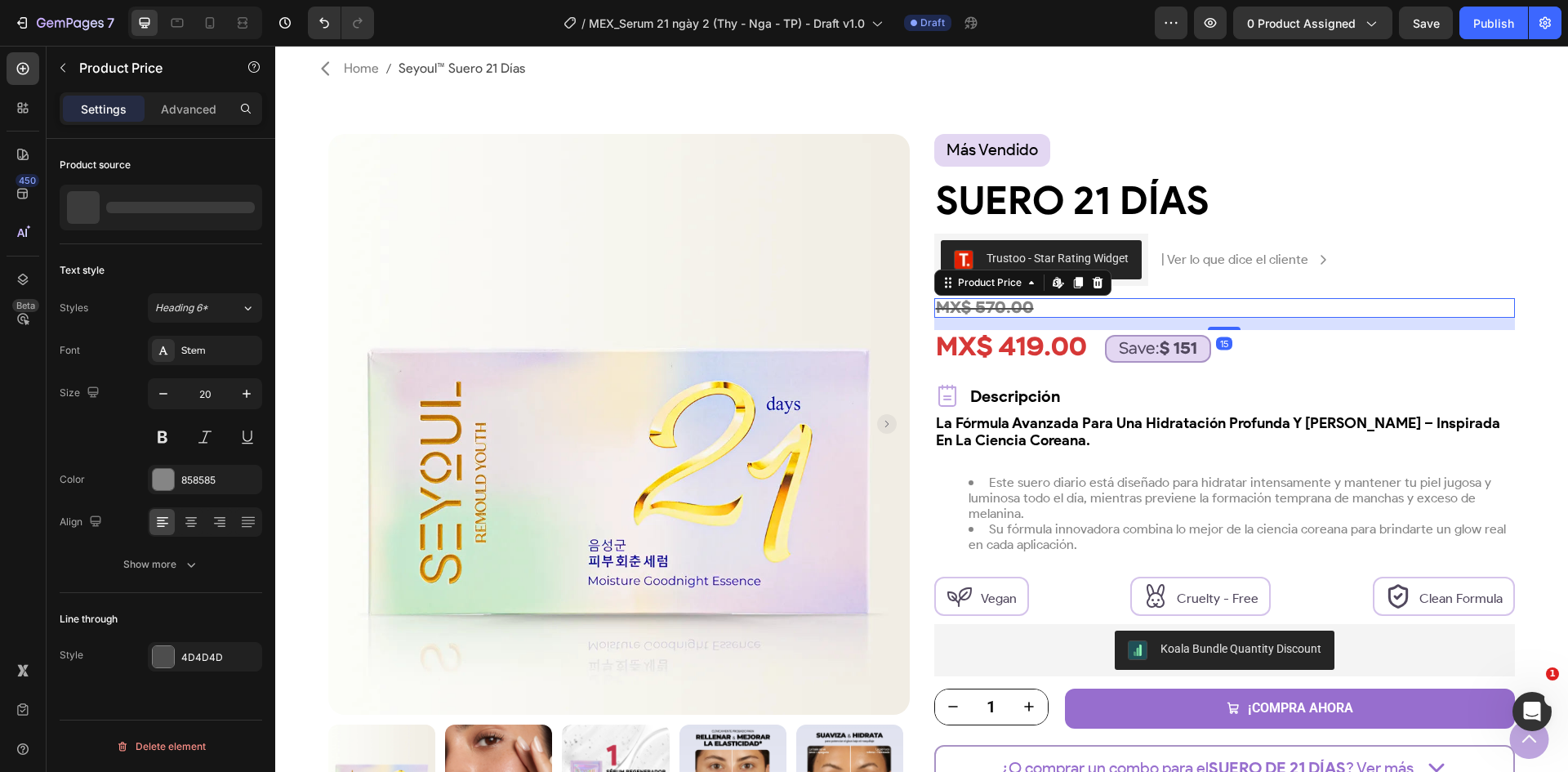
click at [1127, 325] on div "15" at bounding box center [1225, 324] width 582 height 13
click at [777, 463] on img at bounding box center [619, 425] width 582 height 582
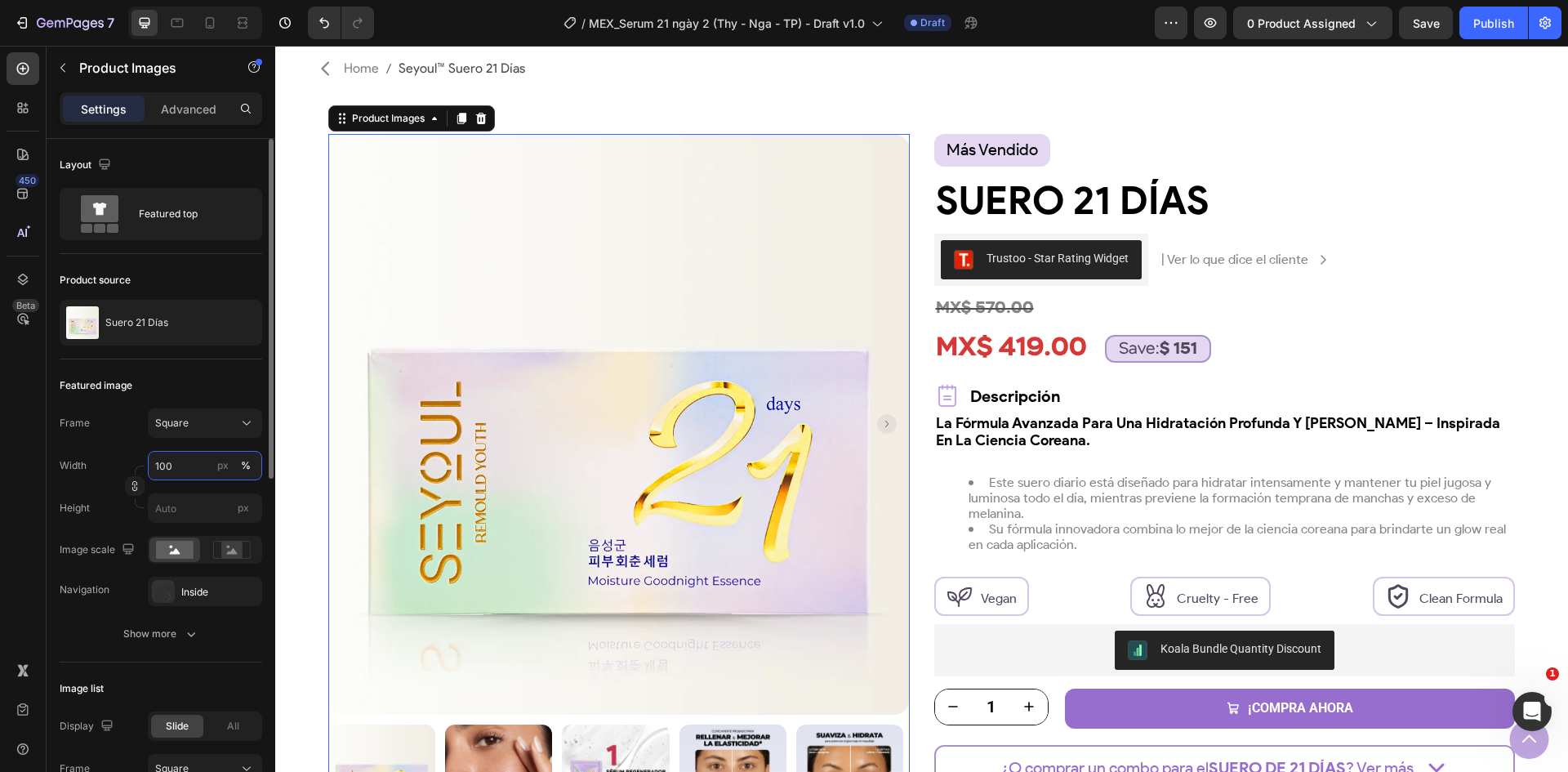
click at [181, 456] on input "100" at bounding box center [204, 465] width 114 height 29
click at [247, 462] on div "%" at bounding box center [246, 466] width 10 height 15
click at [242, 467] on div "%" at bounding box center [246, 466] width 10 height 15
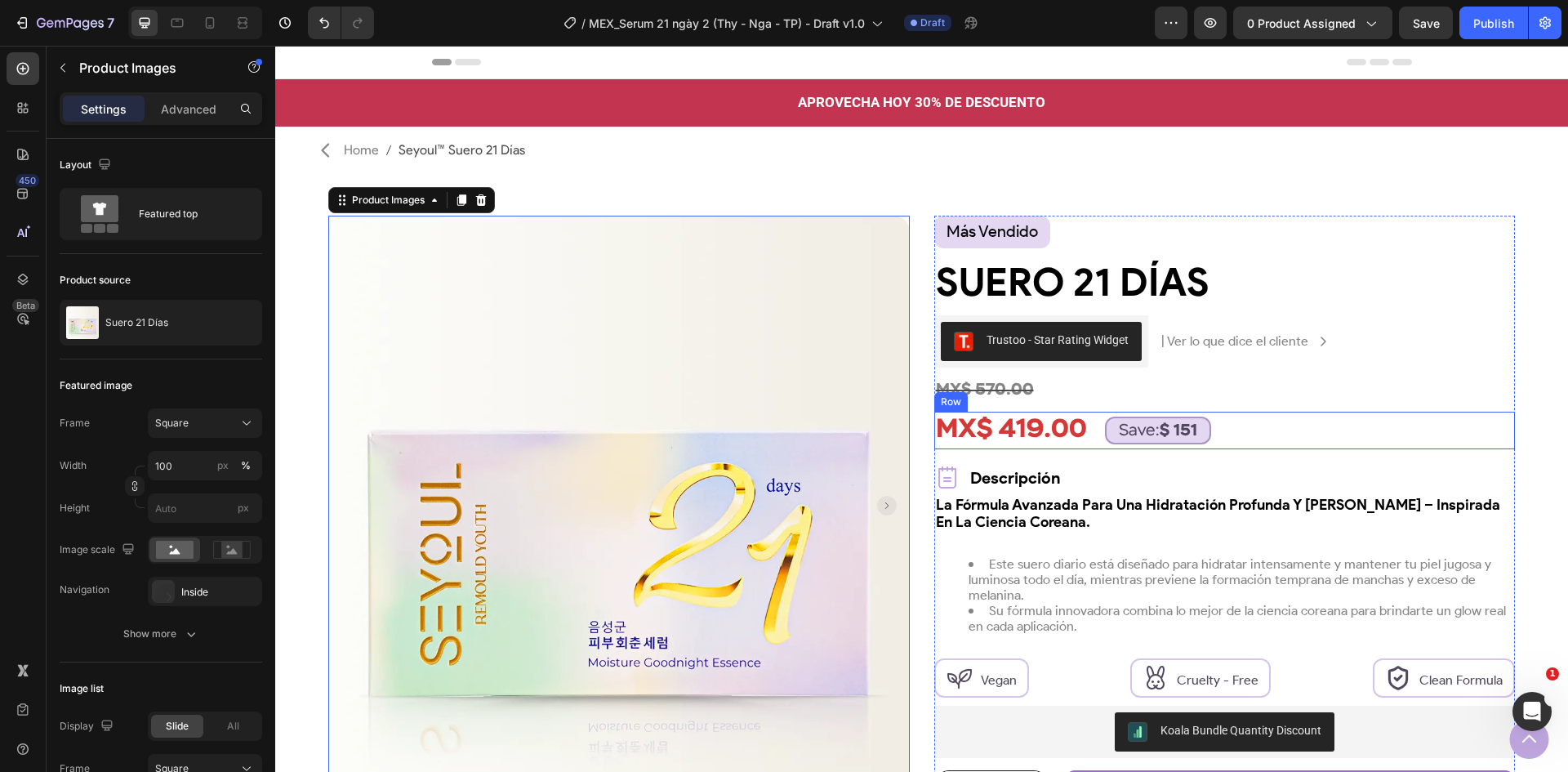
click at [1319, 418] on div "MX$ 419.00 Product Price Product Price Save: $ 151 Text Block Row" at bounding box center [1225, 430] width 582 height 38
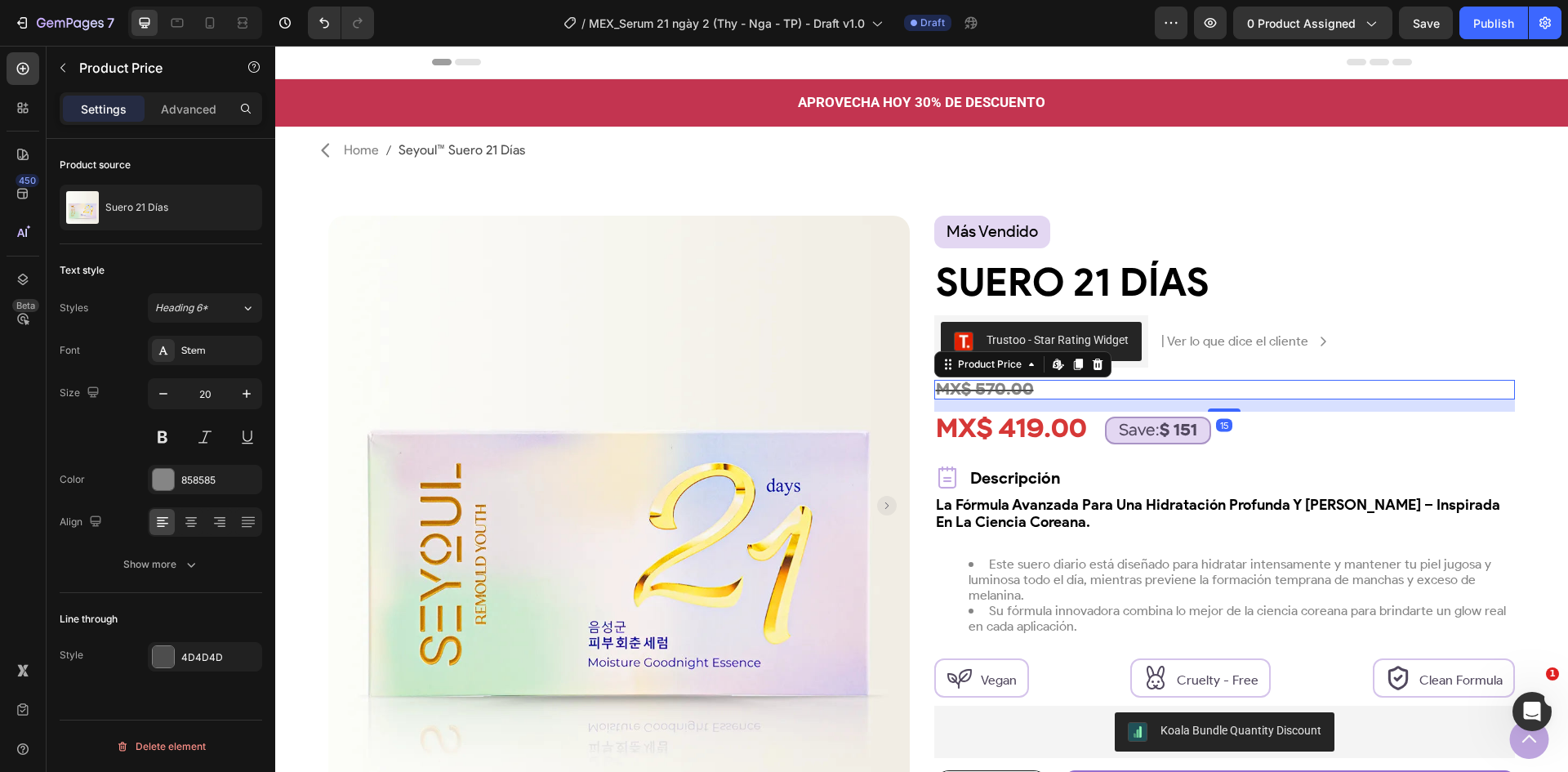
click at [1306, 392] on div "MX$ 570.00" at bounding box center [1225, 389] width 582 height 19
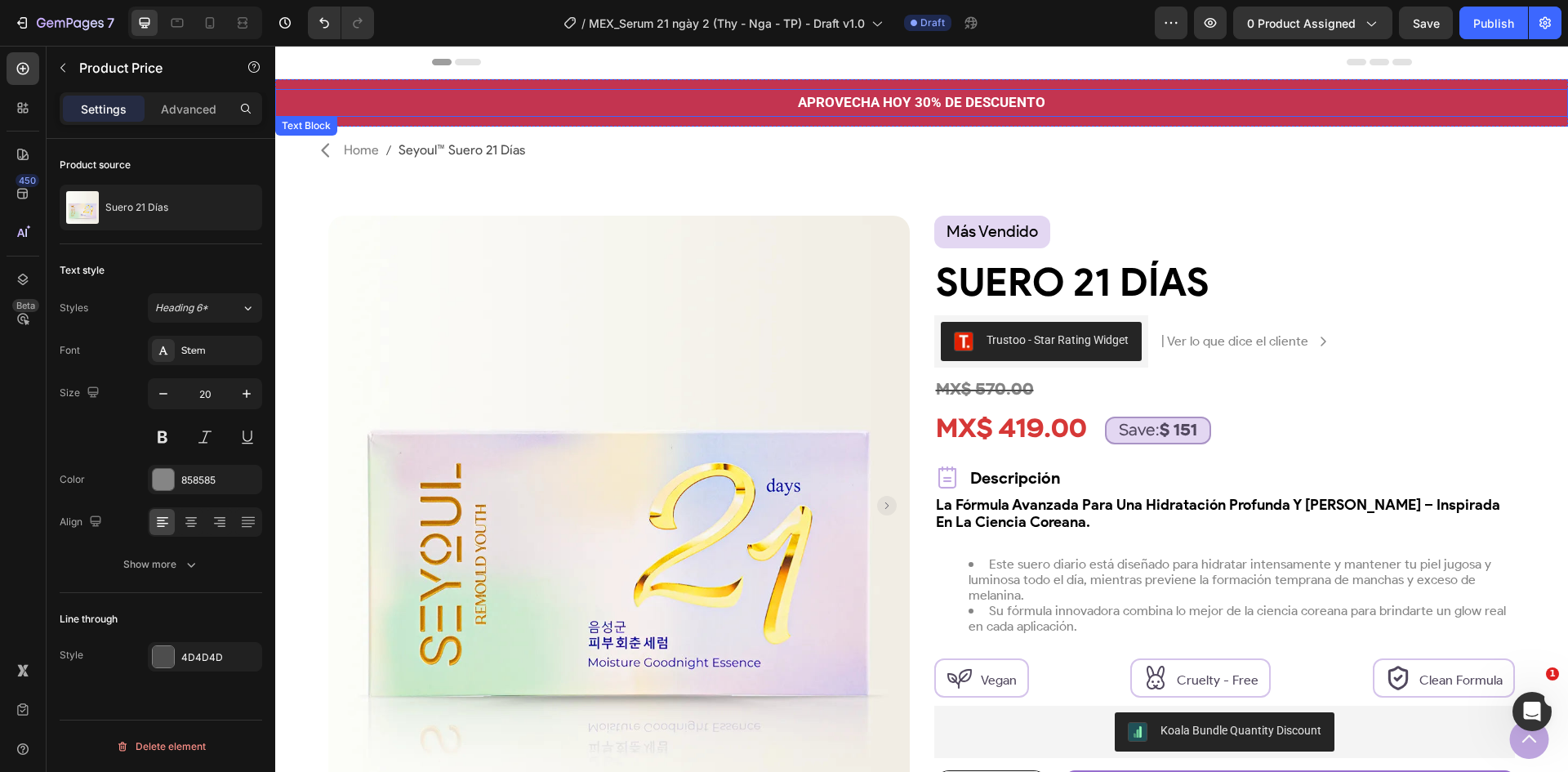
click at [1106, 101] on p "APROVECHA HOY 30% DE DESCUENTO" at bounding box center [922, 103] width 1290 height 24
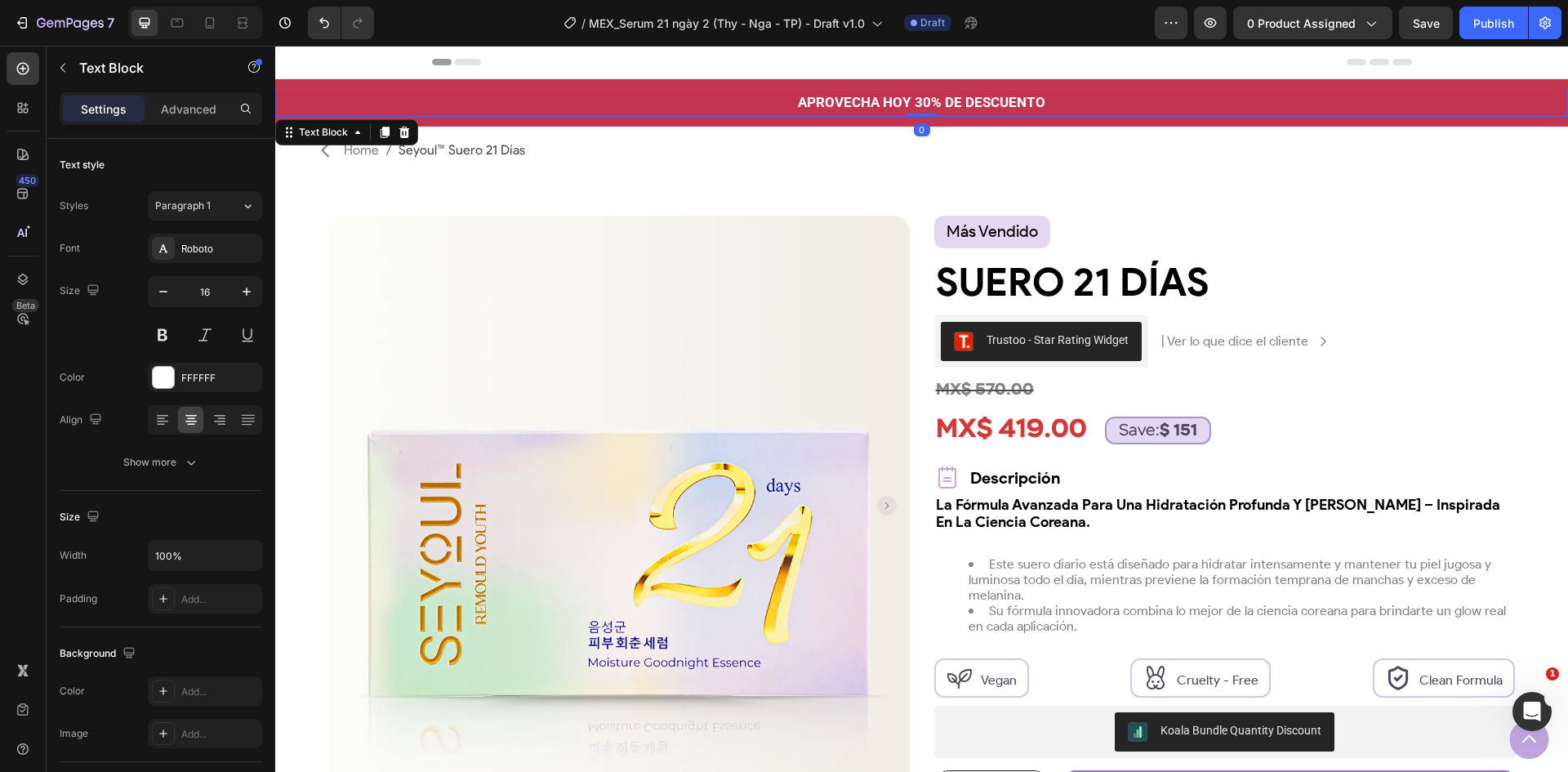
click at [1111, 116] on div "APROVECHA HOY 30% DE DESCUENTO" at bounding box center [922, 103] width 1293 height 28
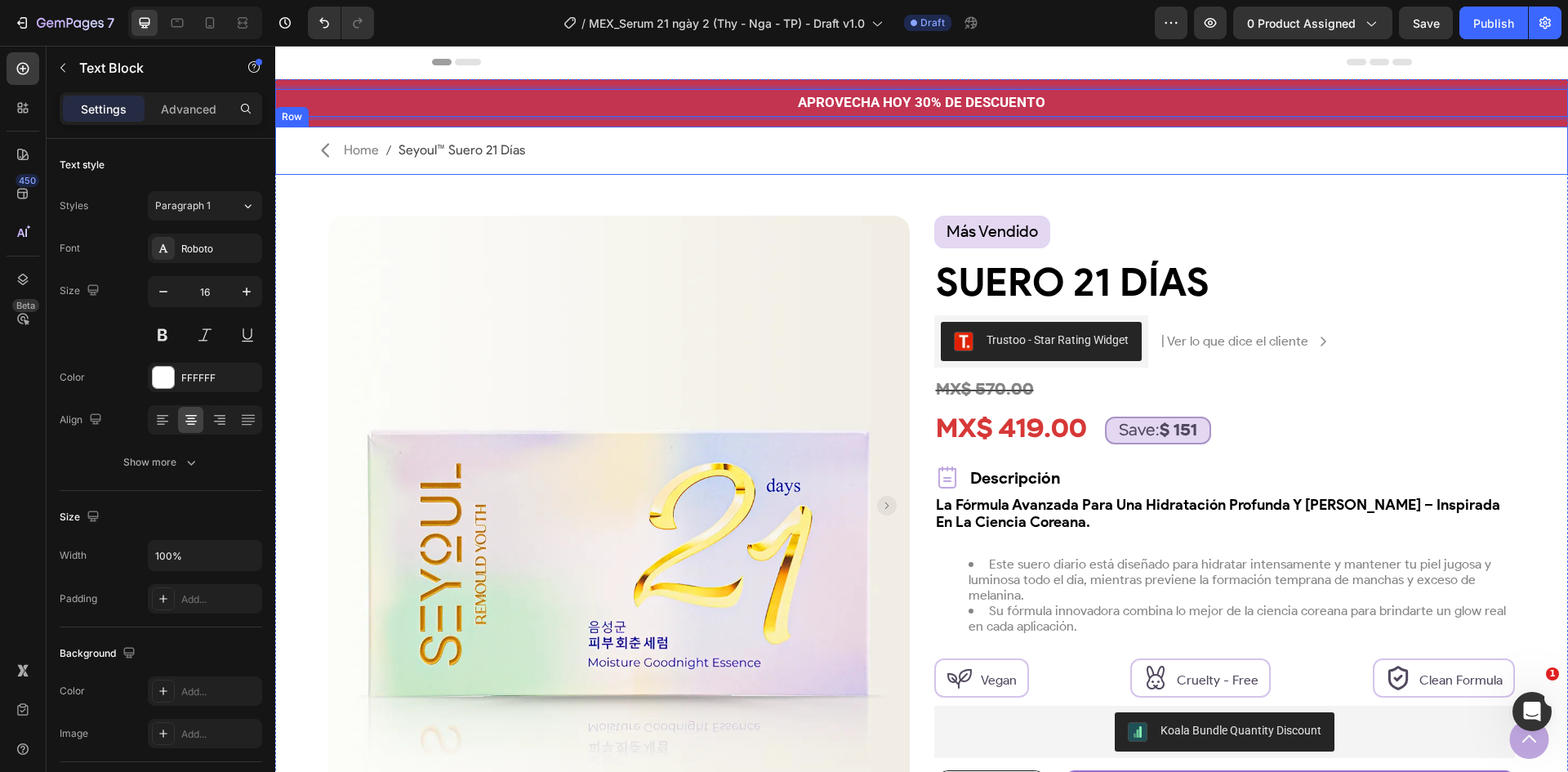
click at [1112, 127] on div "Icon Home Seyoul™ Suero 21 Días Breadcrumb Row" at bounding box center [922, 151] width 1293 height 48
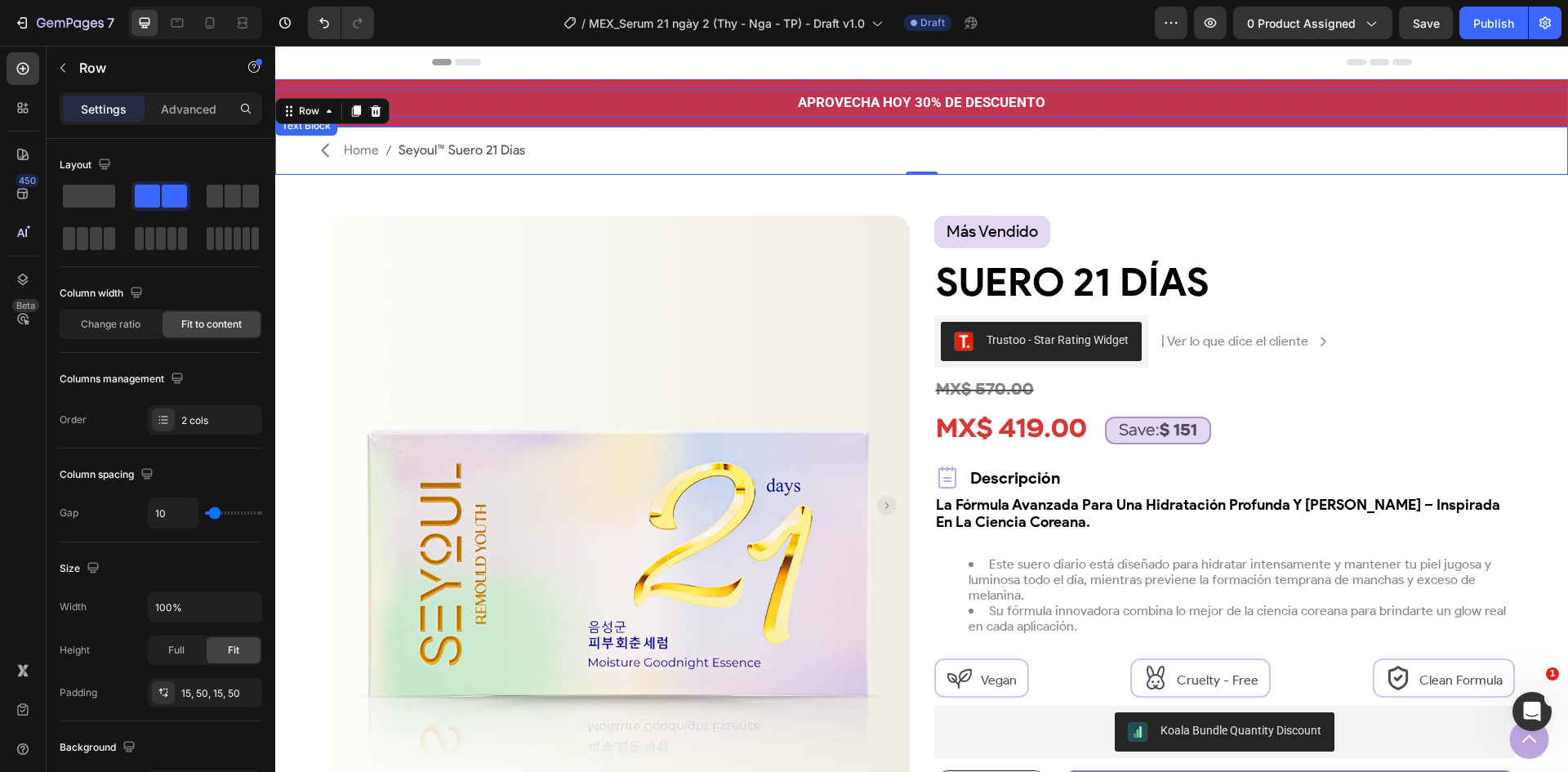
click at [647, 103] on p "APROVECHA HOY 30% DE DESCUENTO" at bounding box center [922, 103] width 1290 height 24
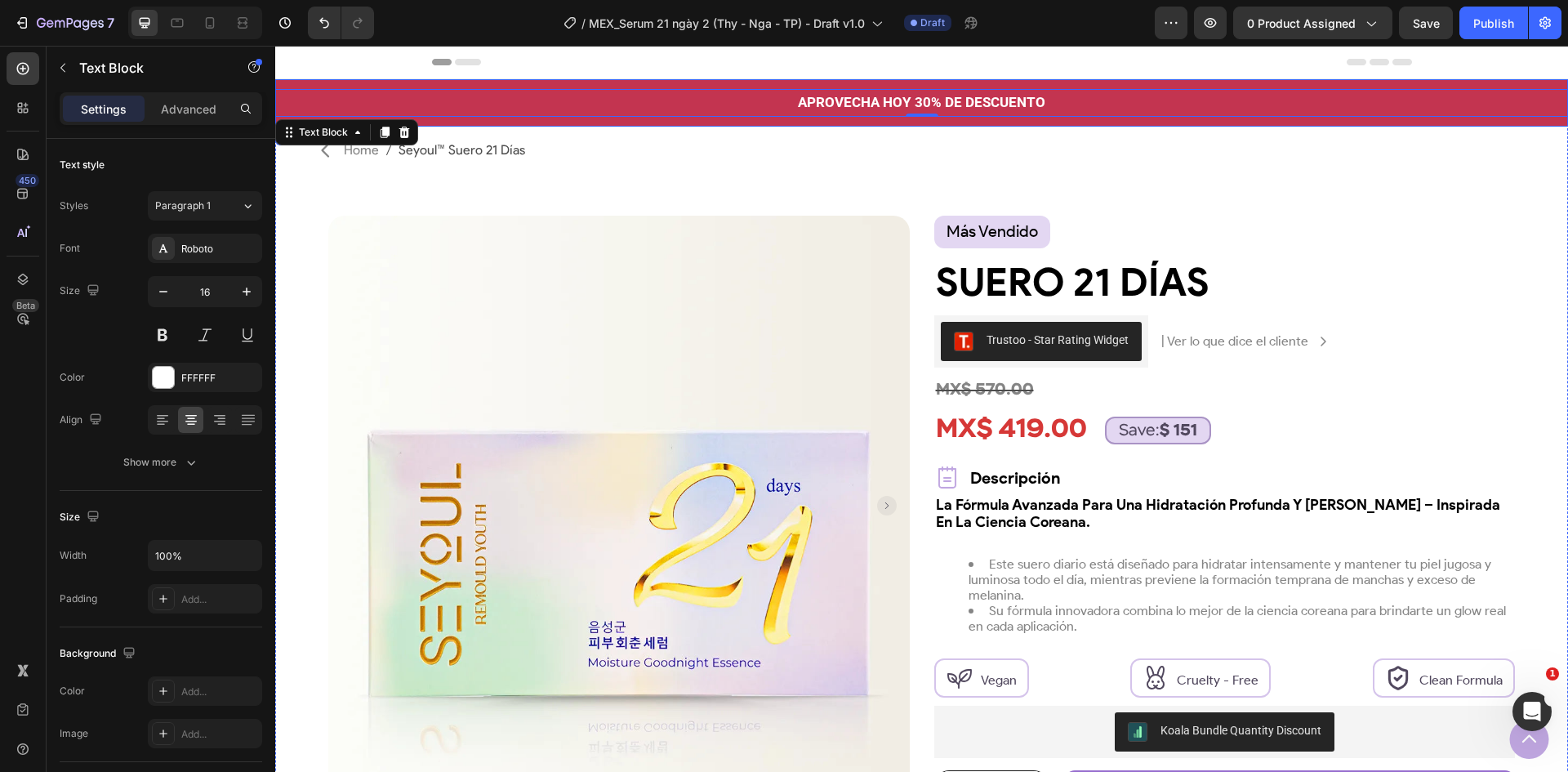
click at [479, 82] on div "APROVECHA [DATE] 30% DE DESCUENTO Text Block 0 Row" at bounding box center [922, 103] width 1293 height 48
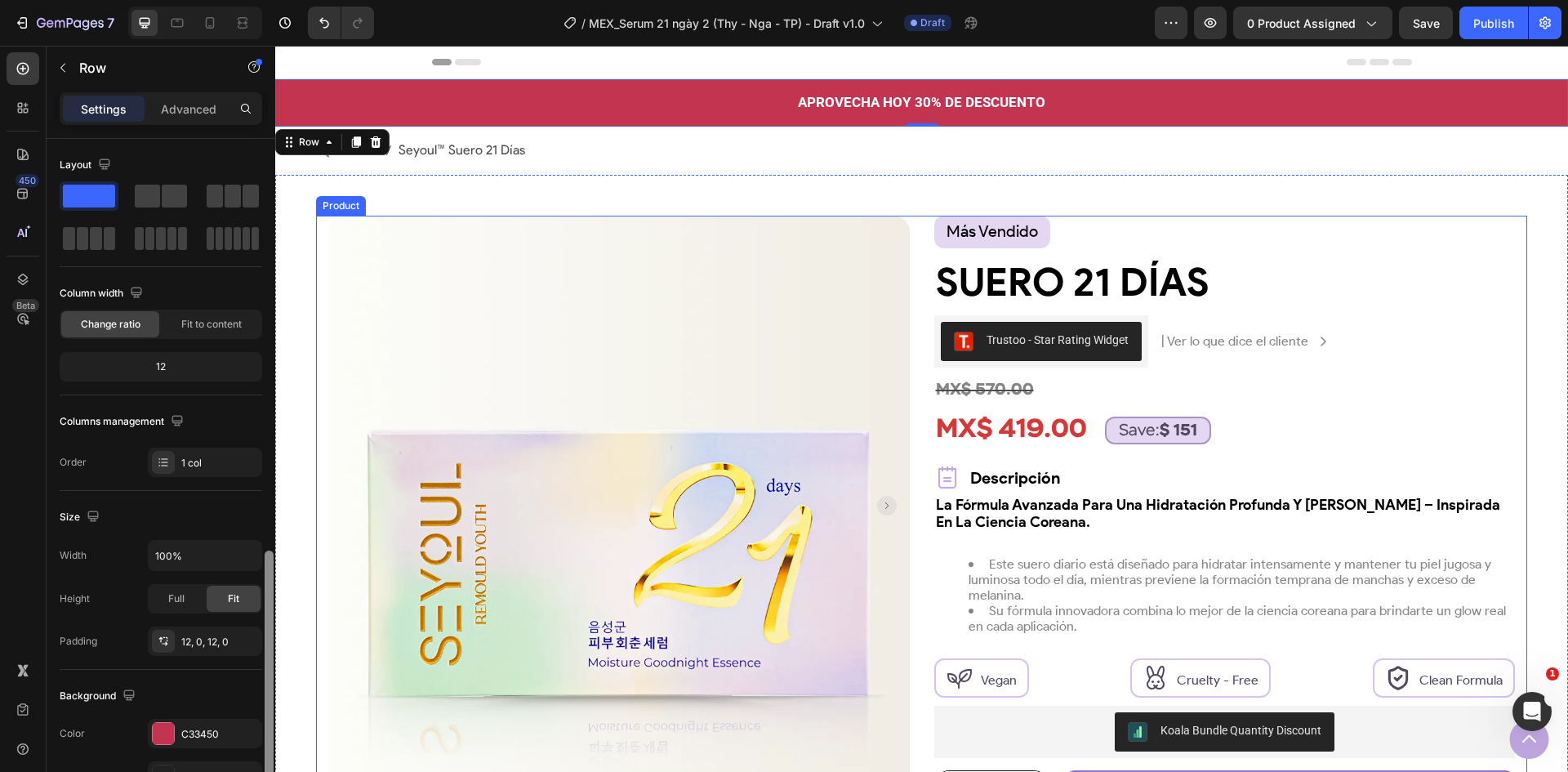
scroll to position [245, 0]
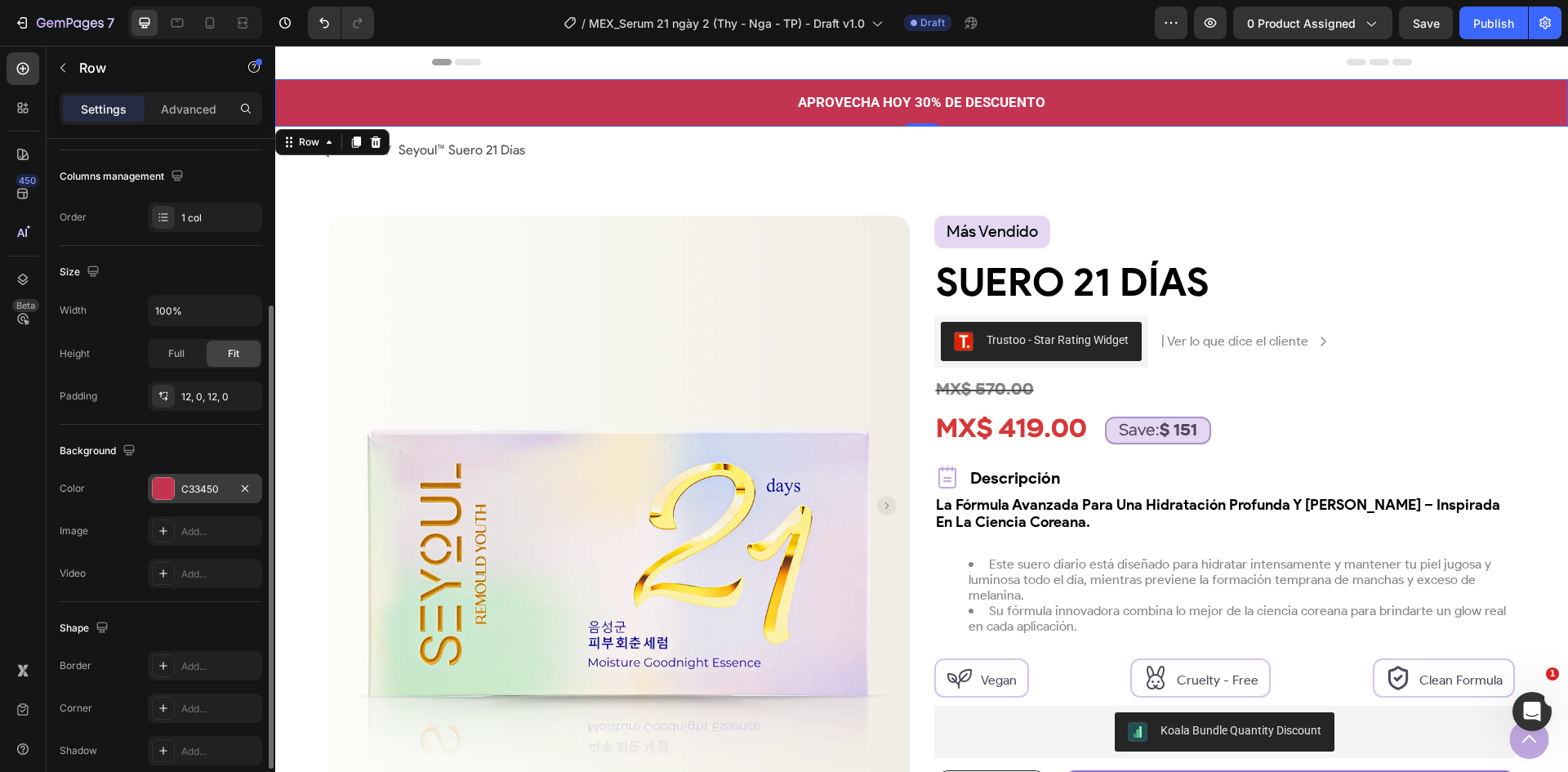
click at [193, 489] on div "C33450" at bounding box center [204, 490] width 48 height 15
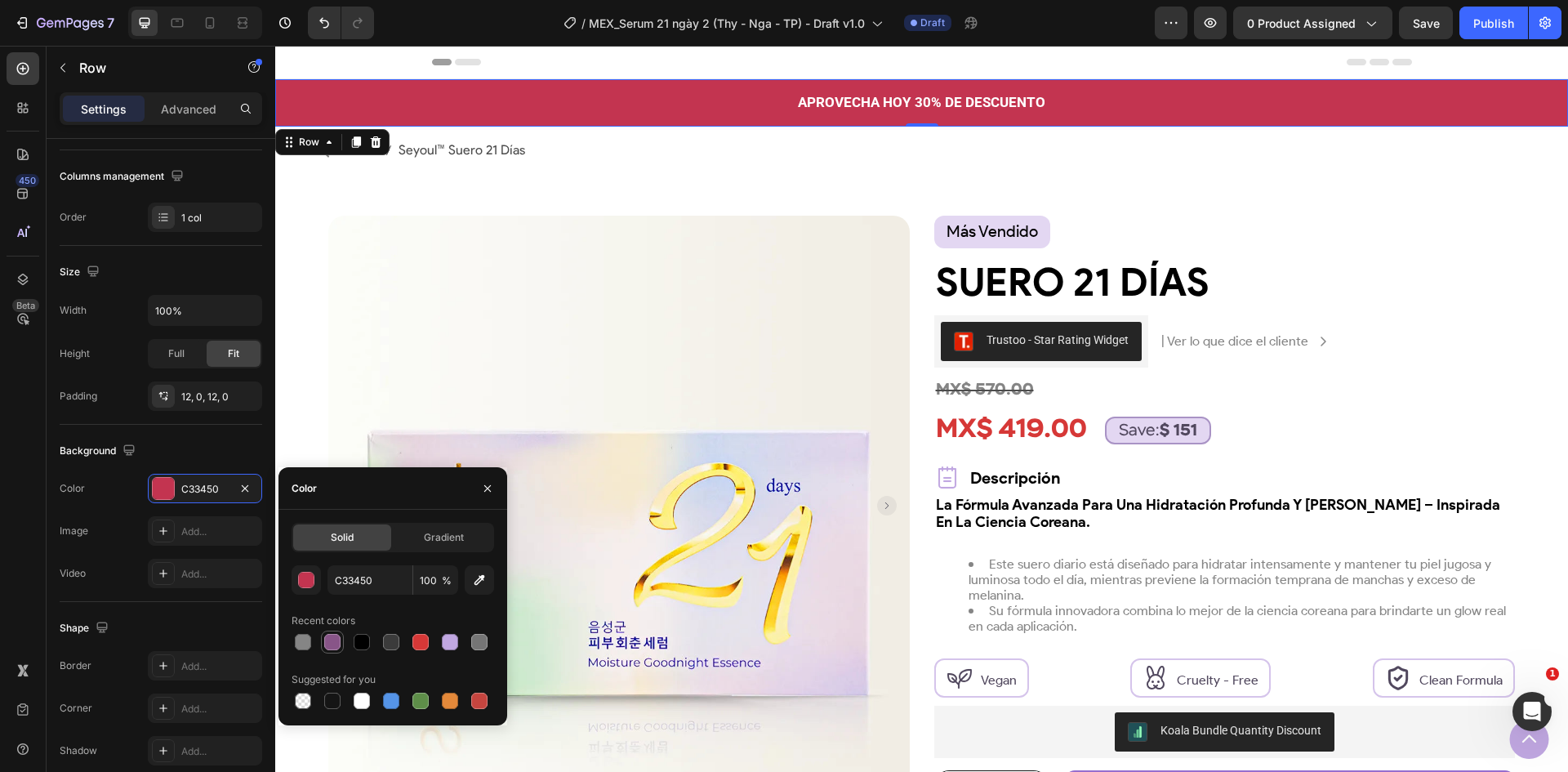
click at [330, 638] on div at bounding box center [333, 643] width 17 height 17
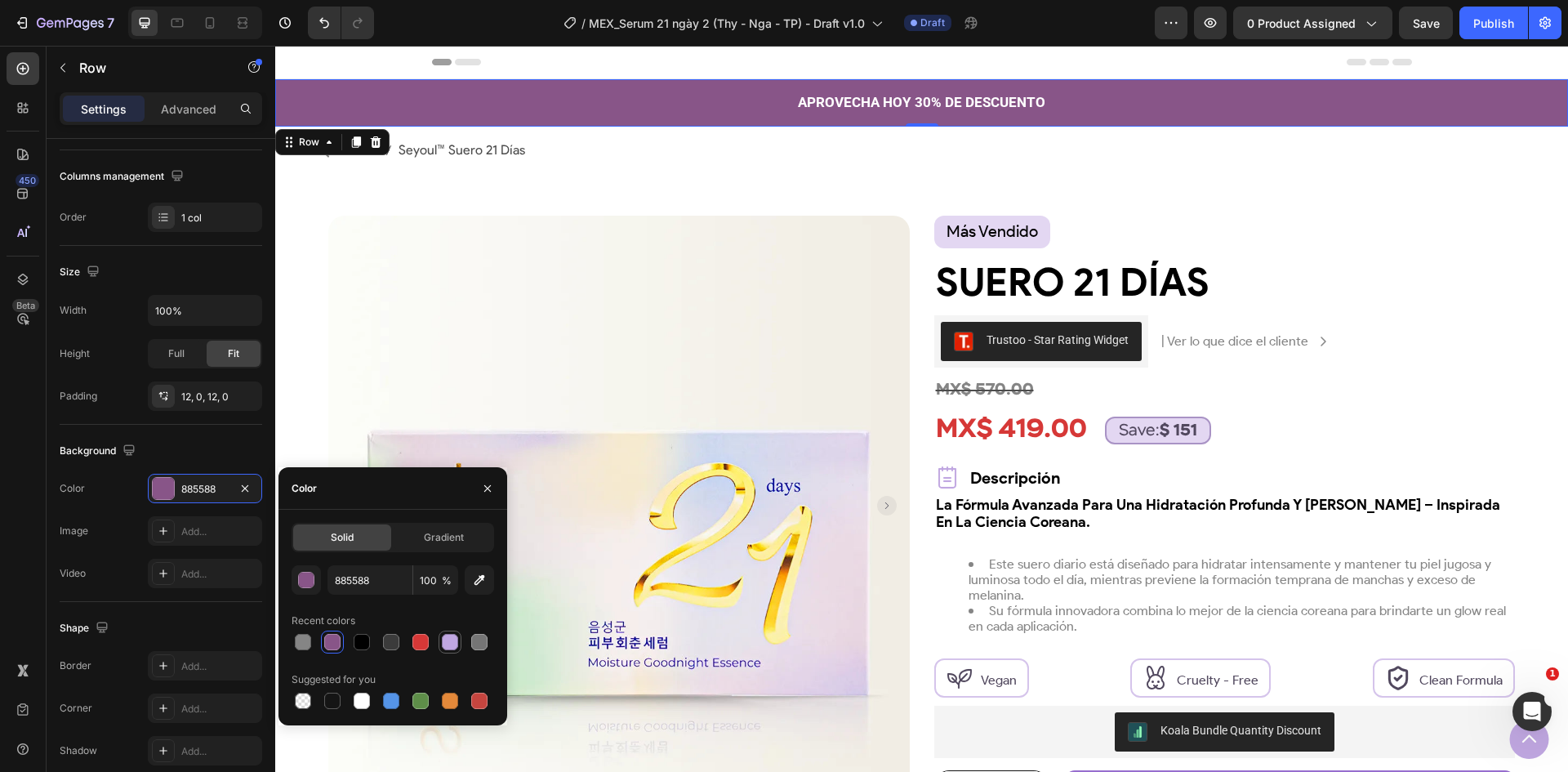
click at [445, 645] on div at bounding box center [451, 643] width 17 height 17
type input "C33450"
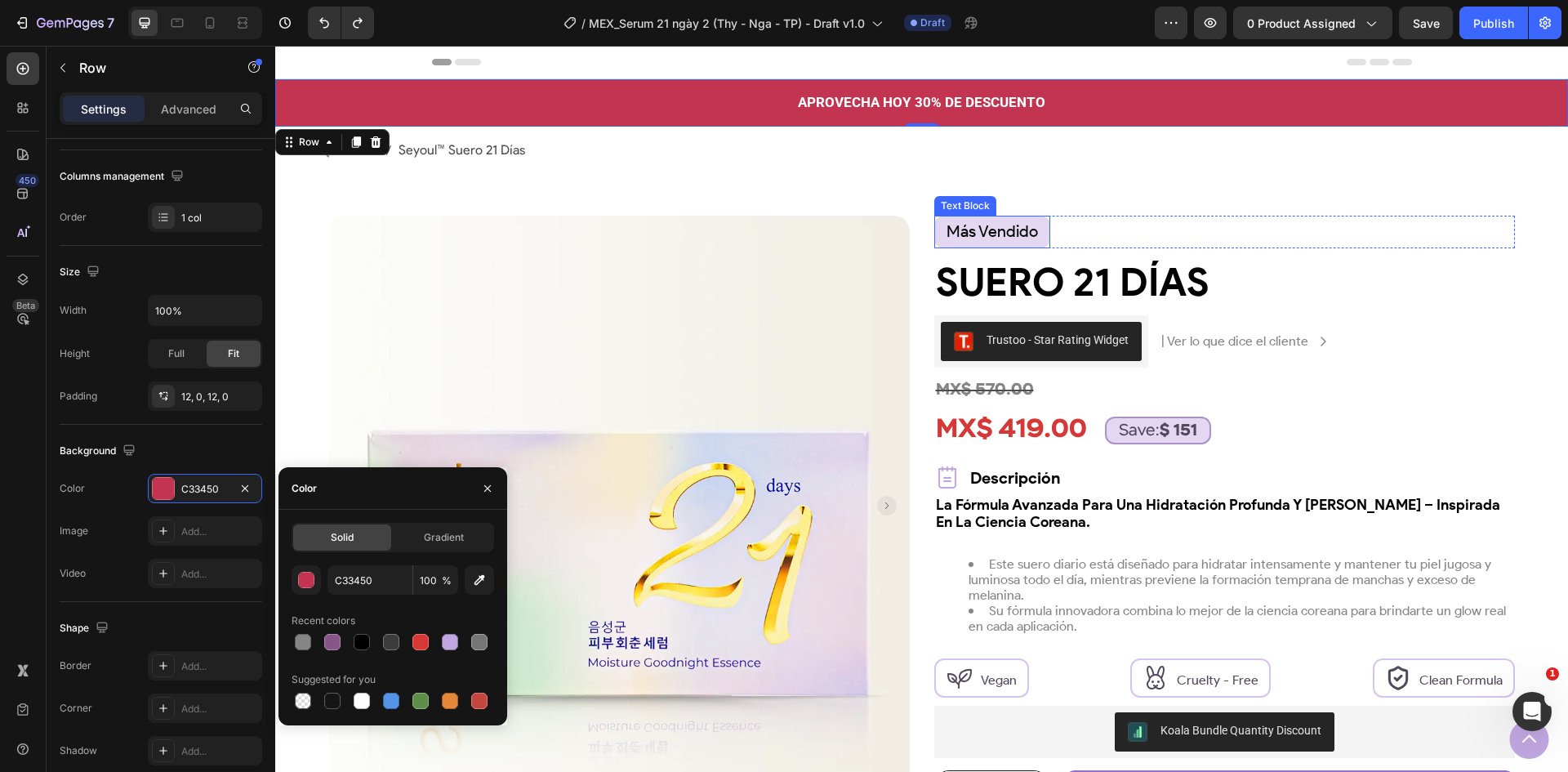
click at [998, 235] on span "más vendido" at bounding box center [993, 230] width 92 height 19
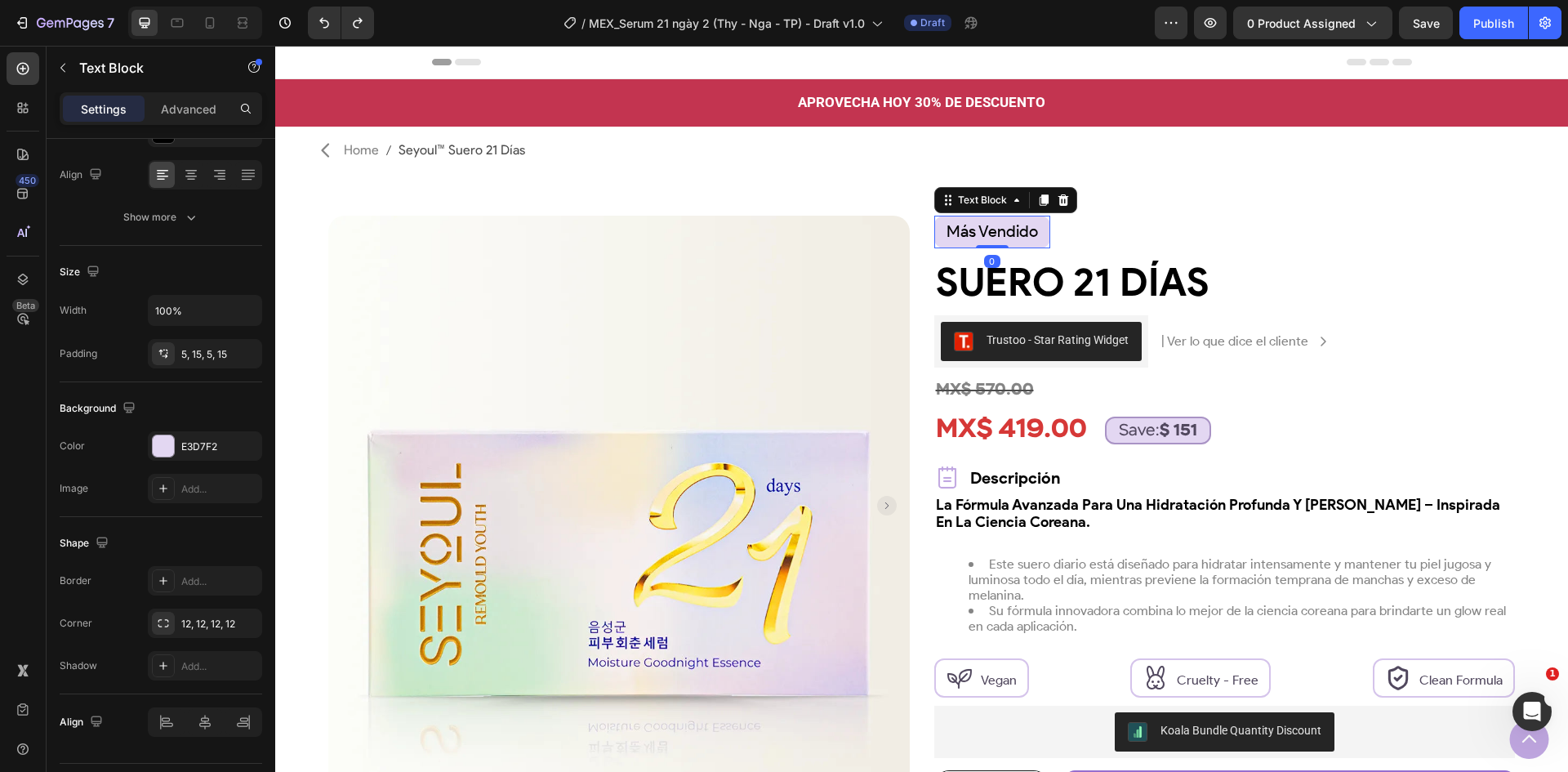
scroll to position [0, 0]
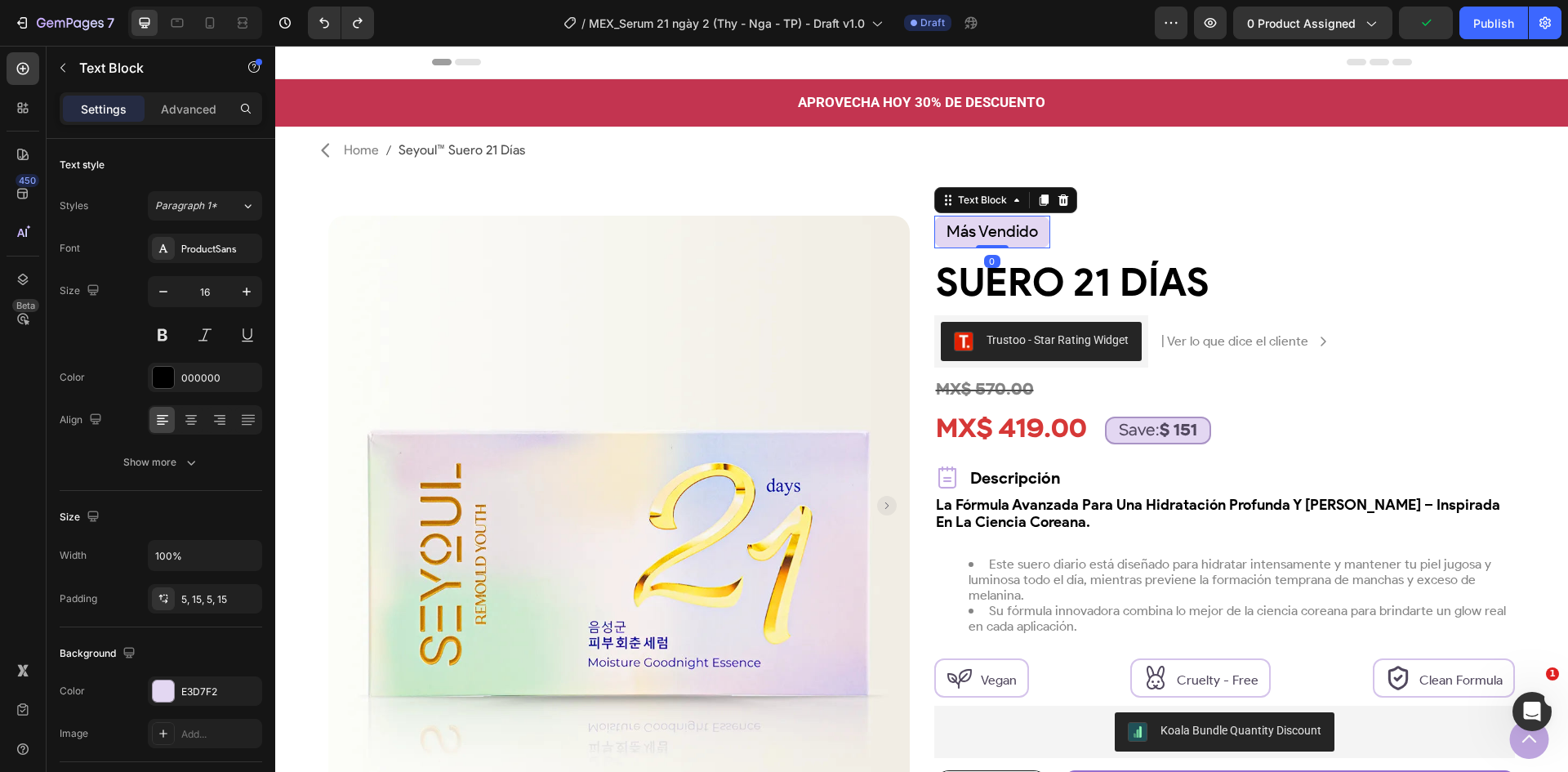
click at [998, 234] on span "más vendido" at bounding box center [993, 230] width 92 height 19
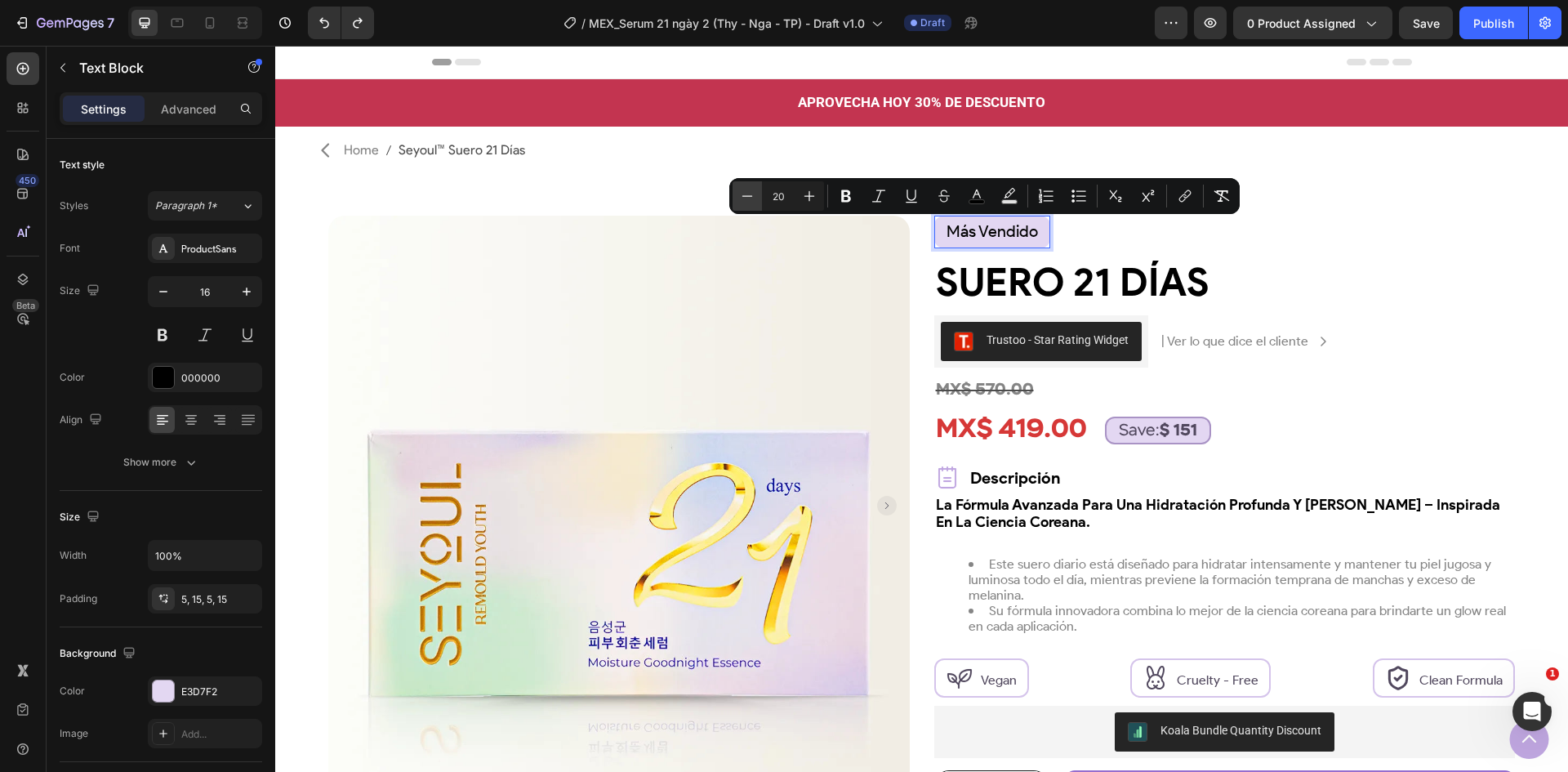
click at [751, 203] on icon "Editor contextual toolbar" at bounding box center [748, 196] width 17 height 17
type input "16"
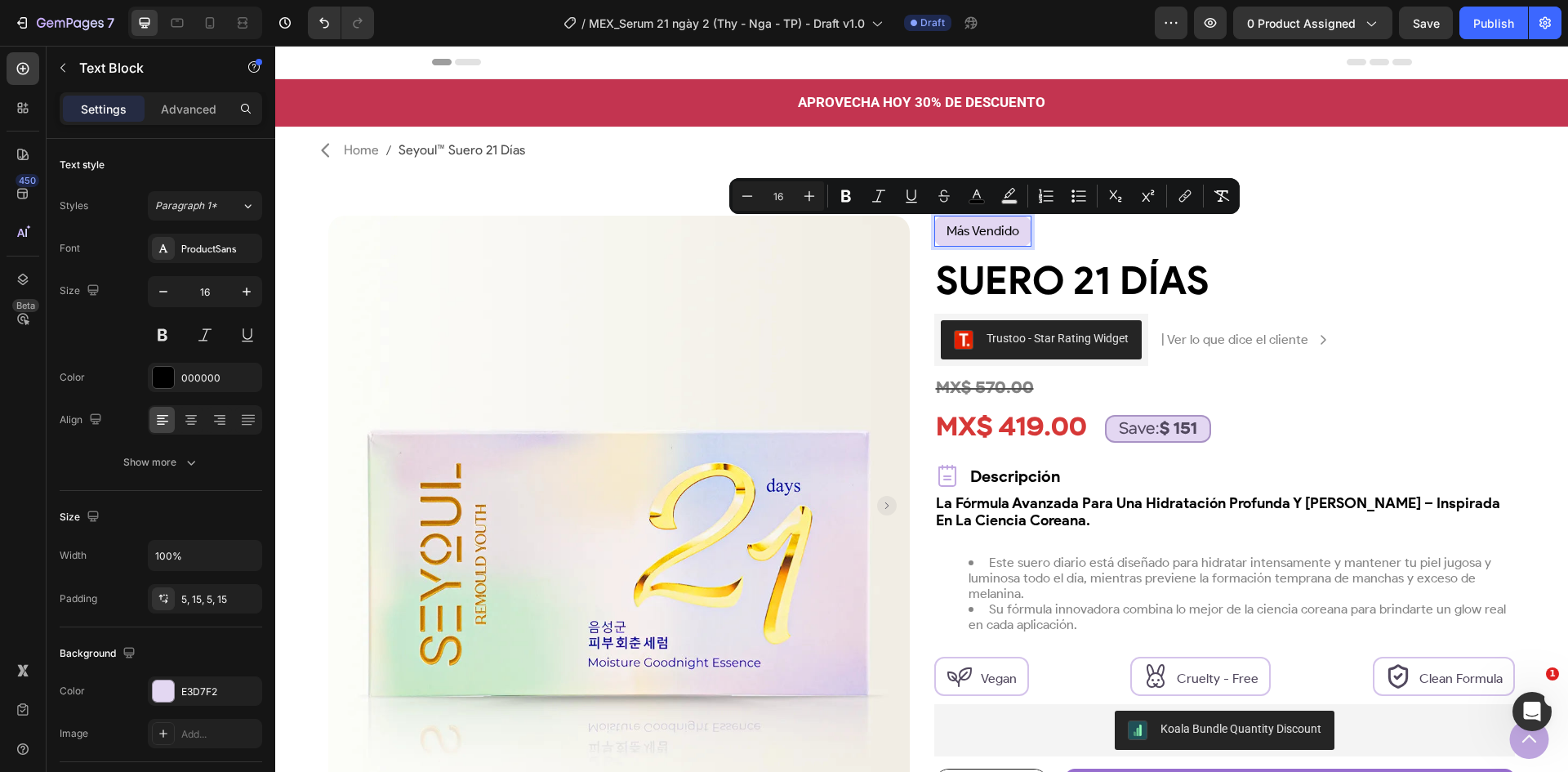
click at [1052, 236] on div "más vendido Text Block 0 Row" at bounding box center [1225, 231] width 582 height 32
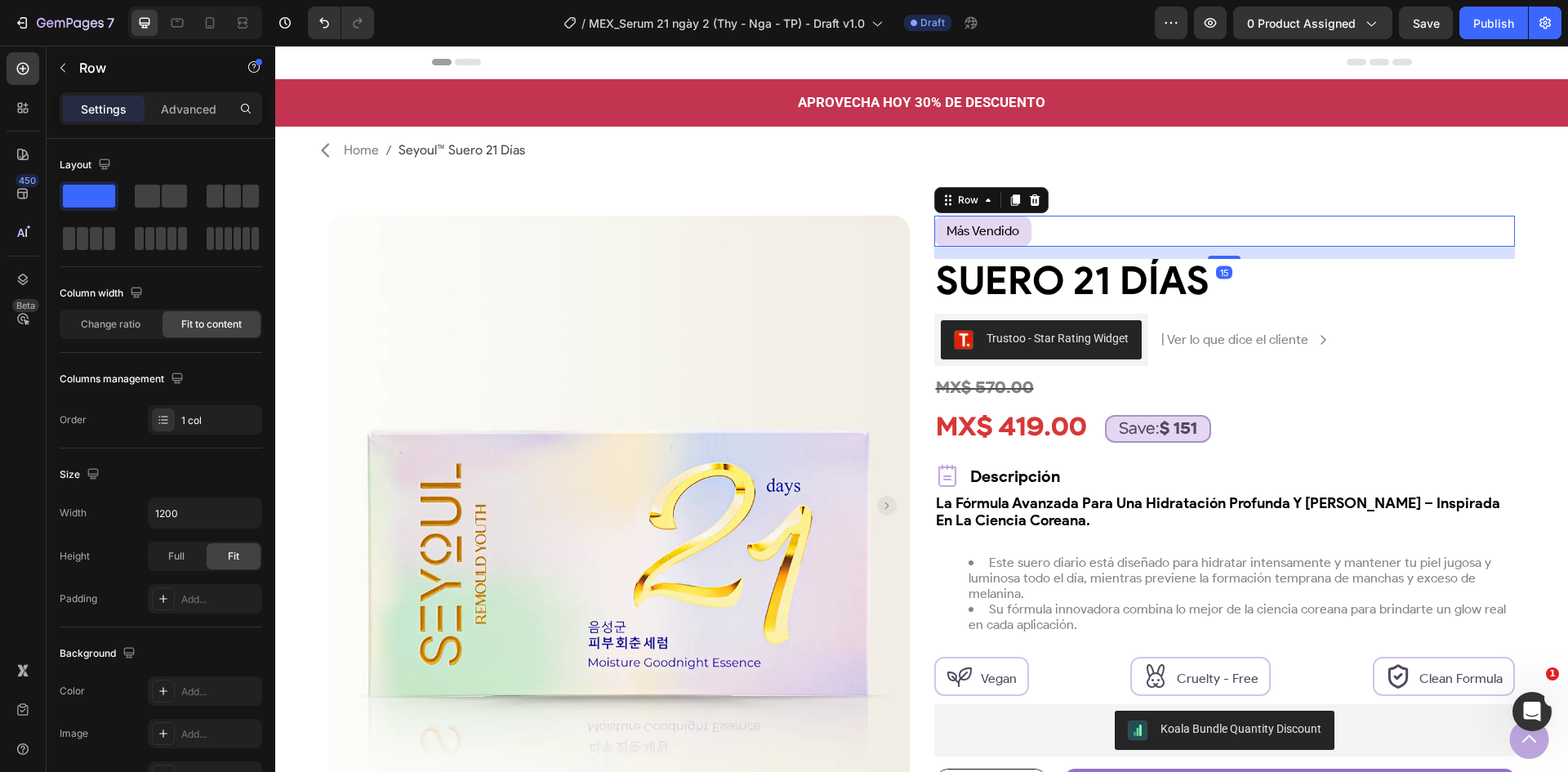
click at [1499, 255] on div "15" at bounding box center [1225, 253] width 582 height 13
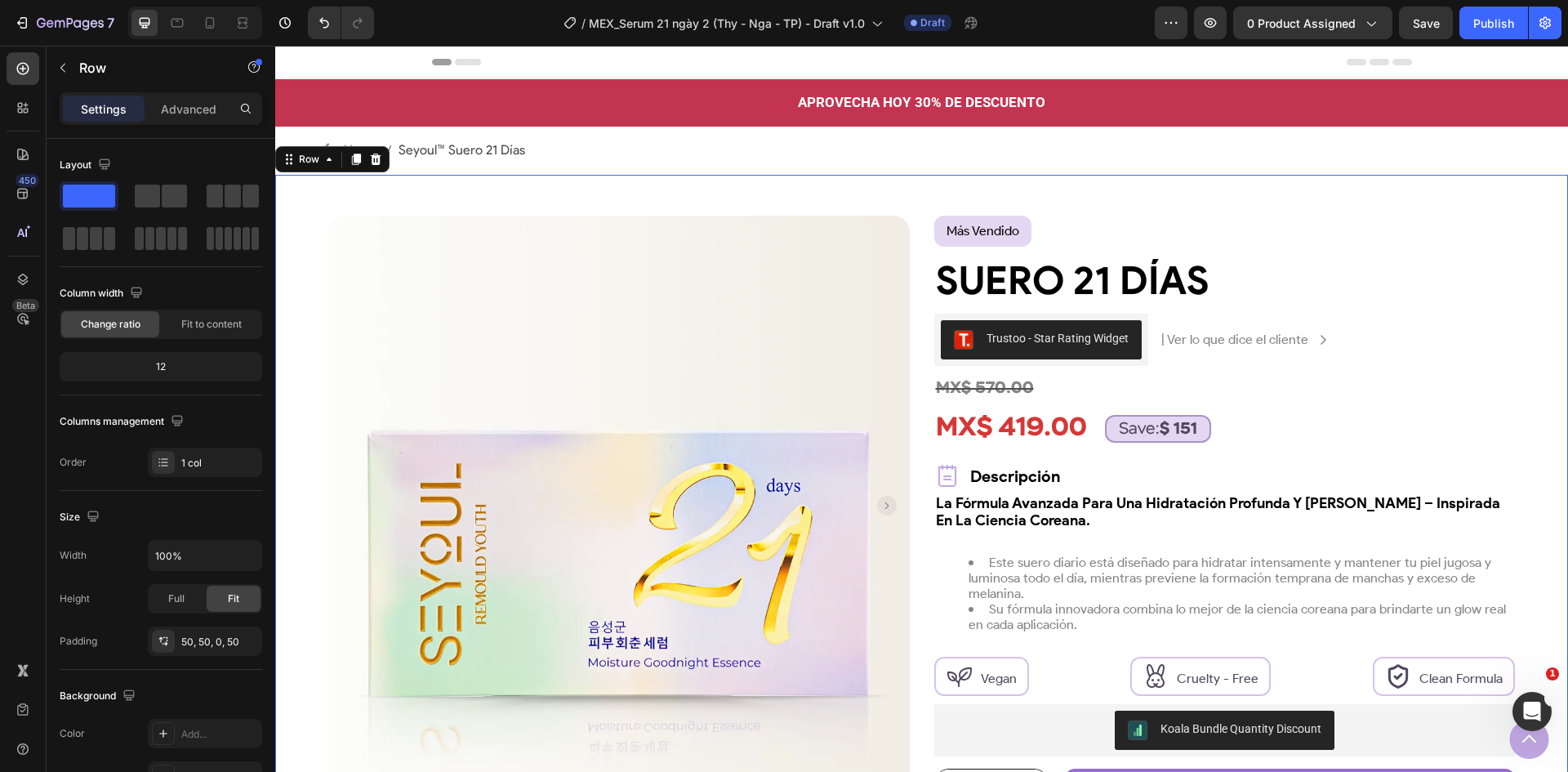
click at [1521, 257] on div "Product Images Row más vendido Text Block Row Suero 21 Días Product Title Trust…" at bounding box center [922, 596] width 1293 height 844
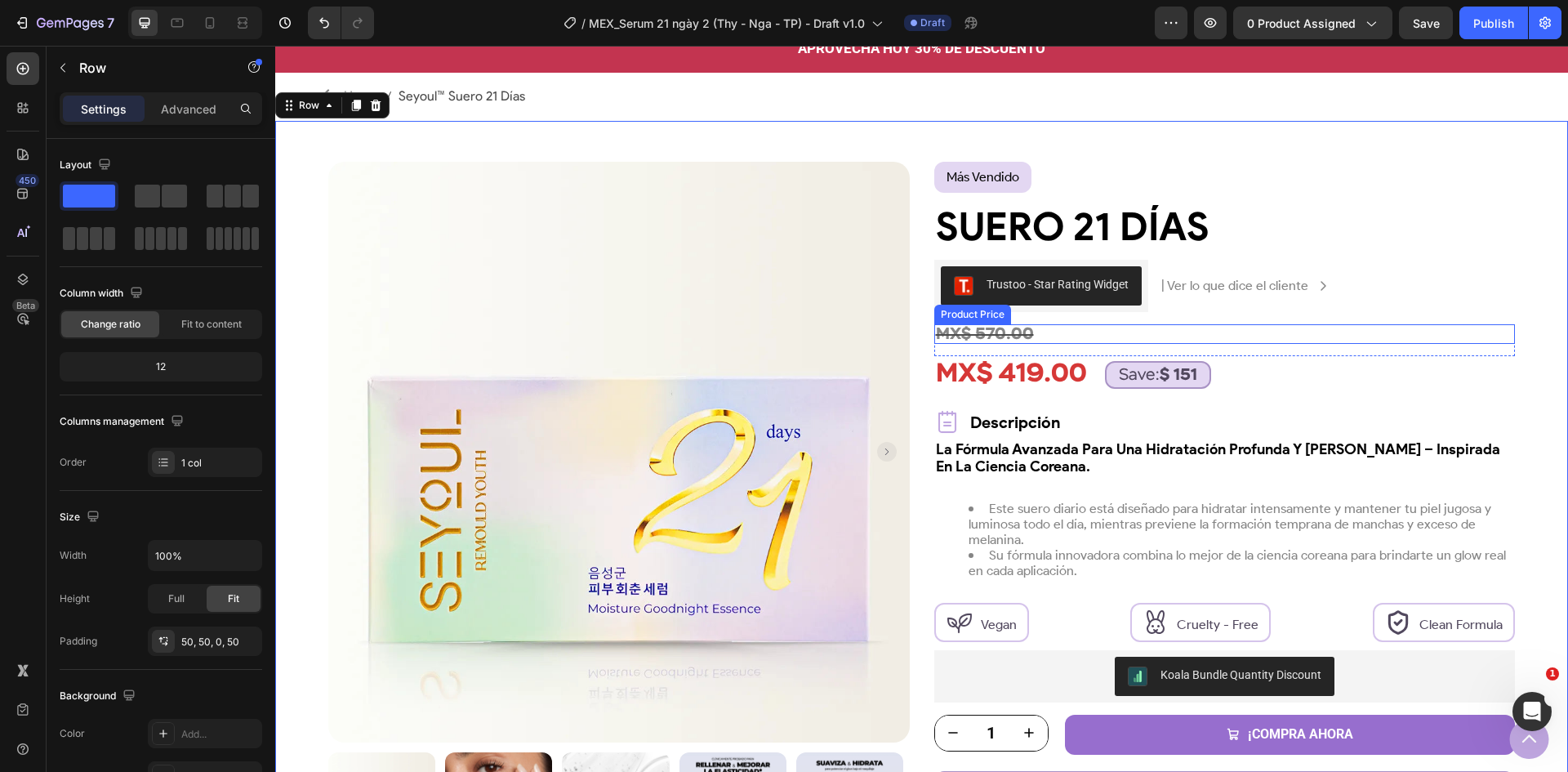
scroll to position [82, 0]
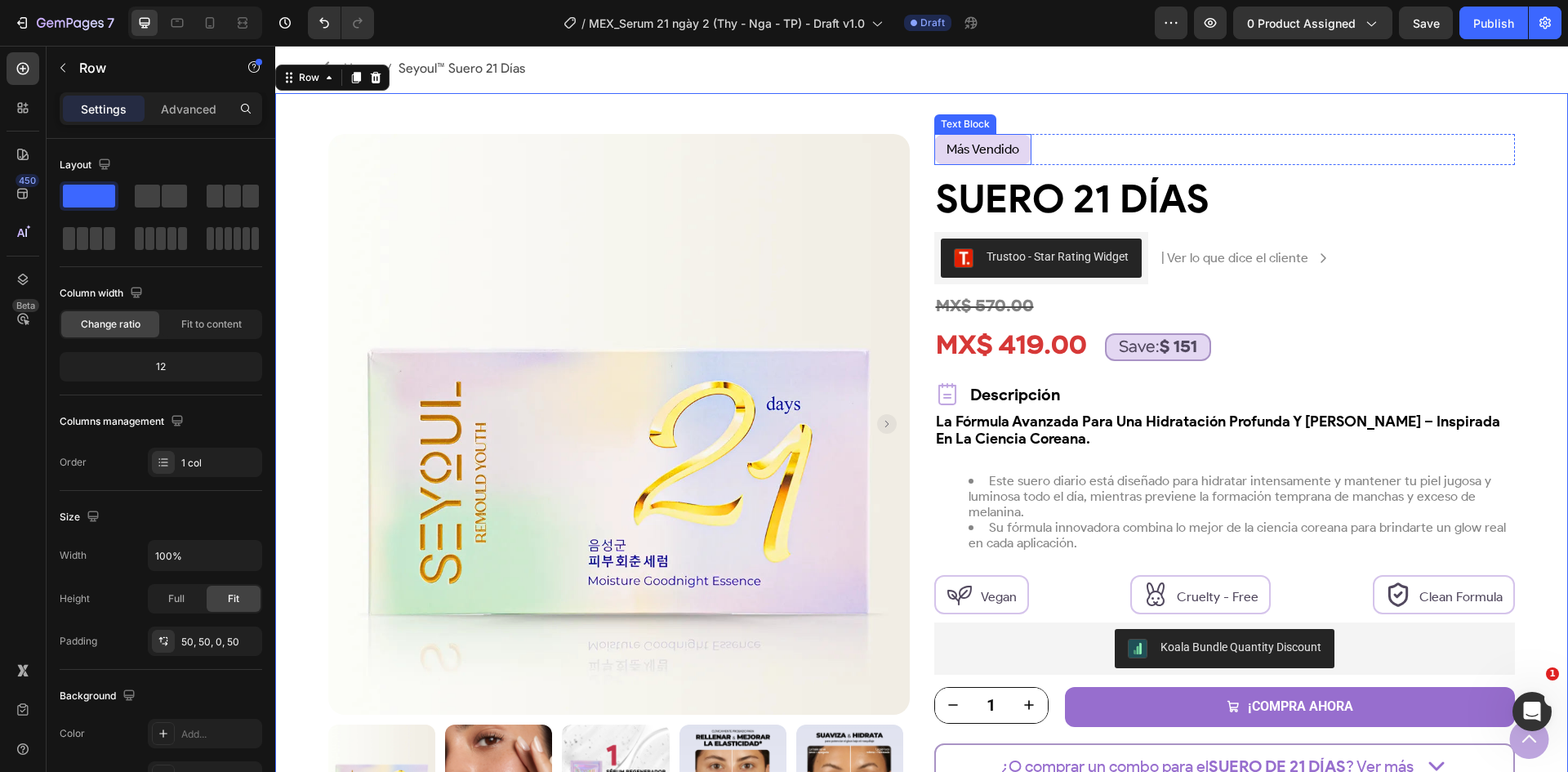
click at [996, 149] on span "más vendido" at bounding box center [983, 149] width 73 height 16
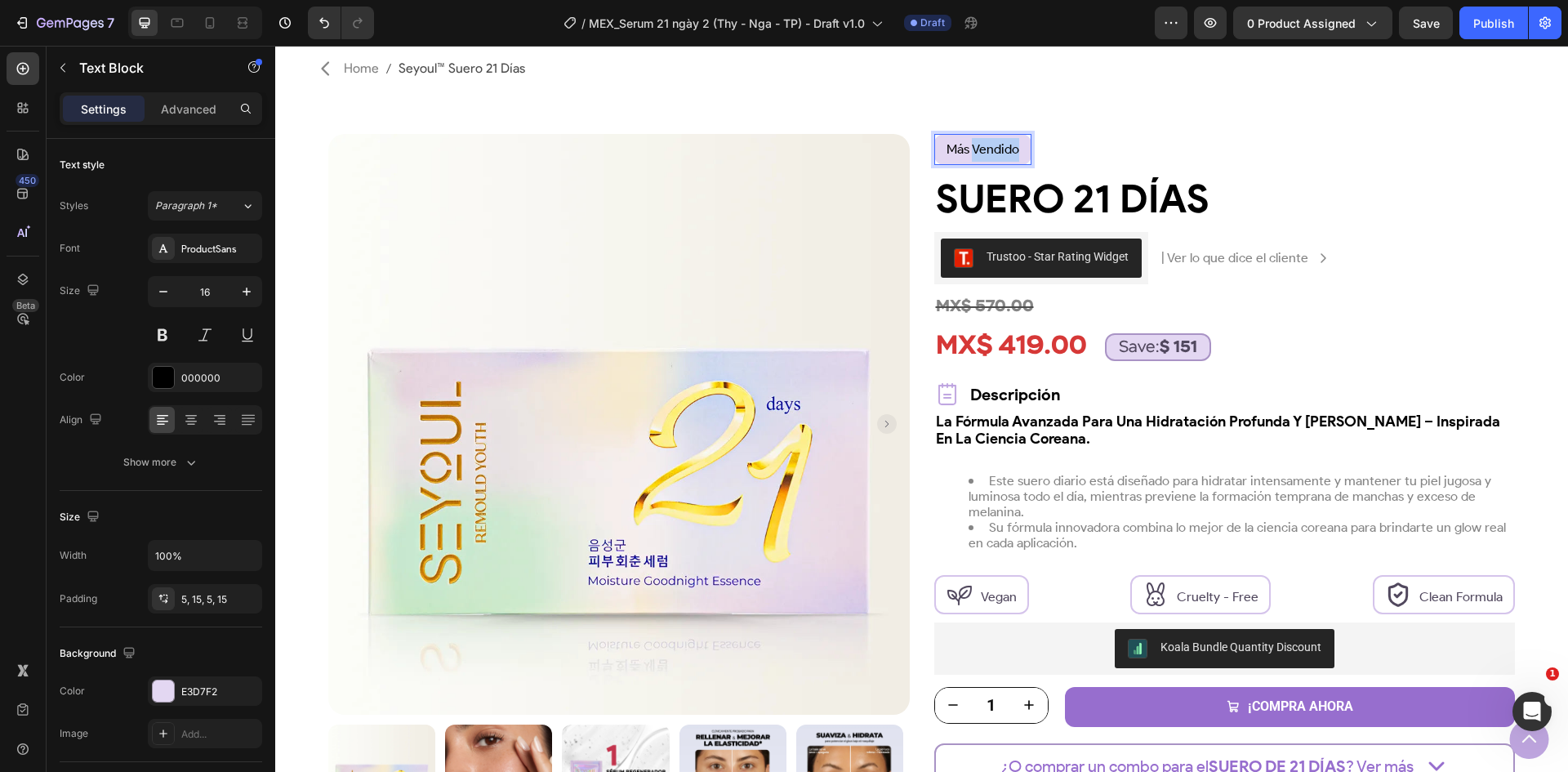
click at [996, 149] on span "más vendido" at bounding box center [983, 149] width 73 height 16
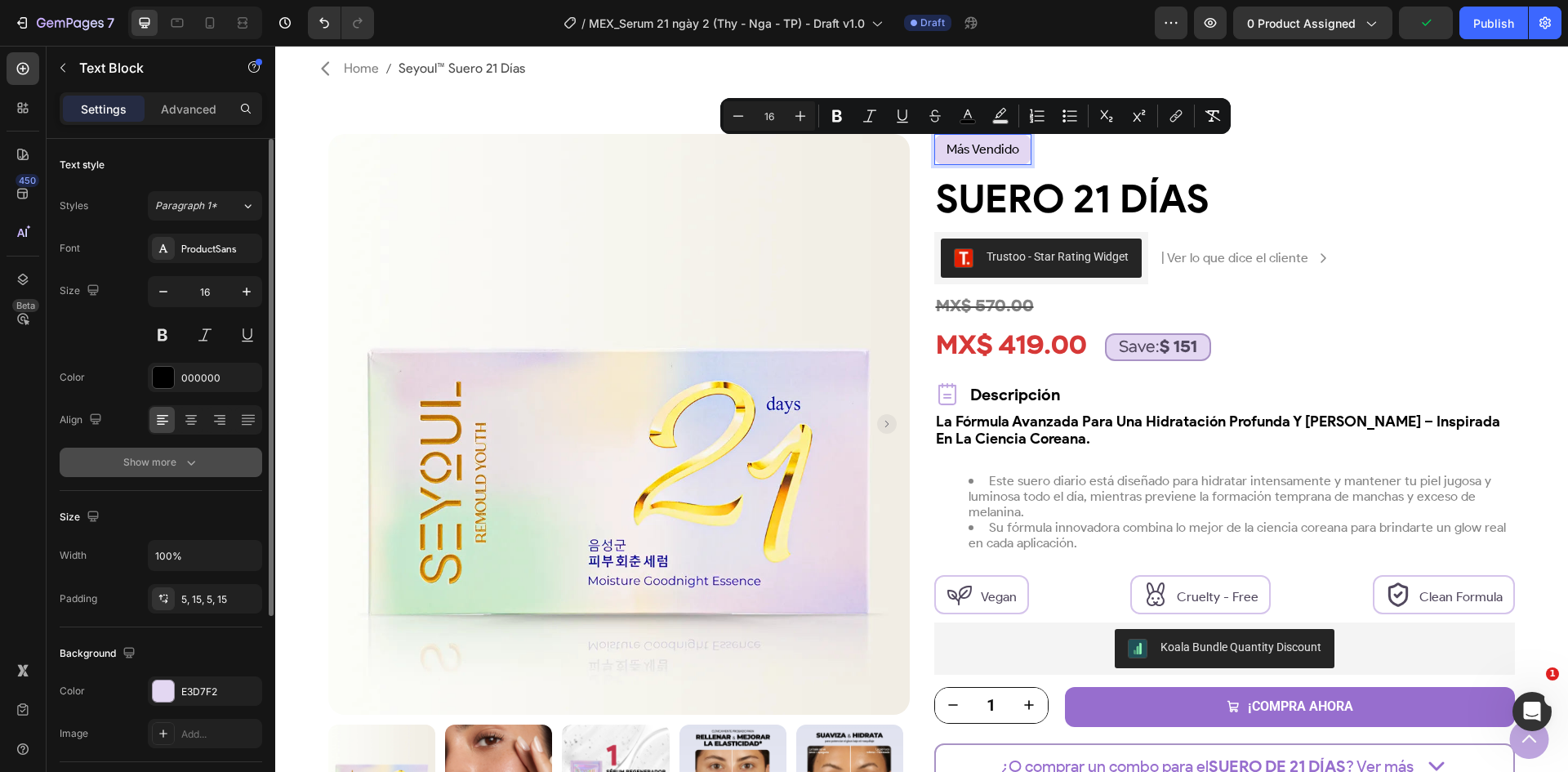
click at [148, 452] on button "Show more" at bounding box center [160, 462] width 203 height 29
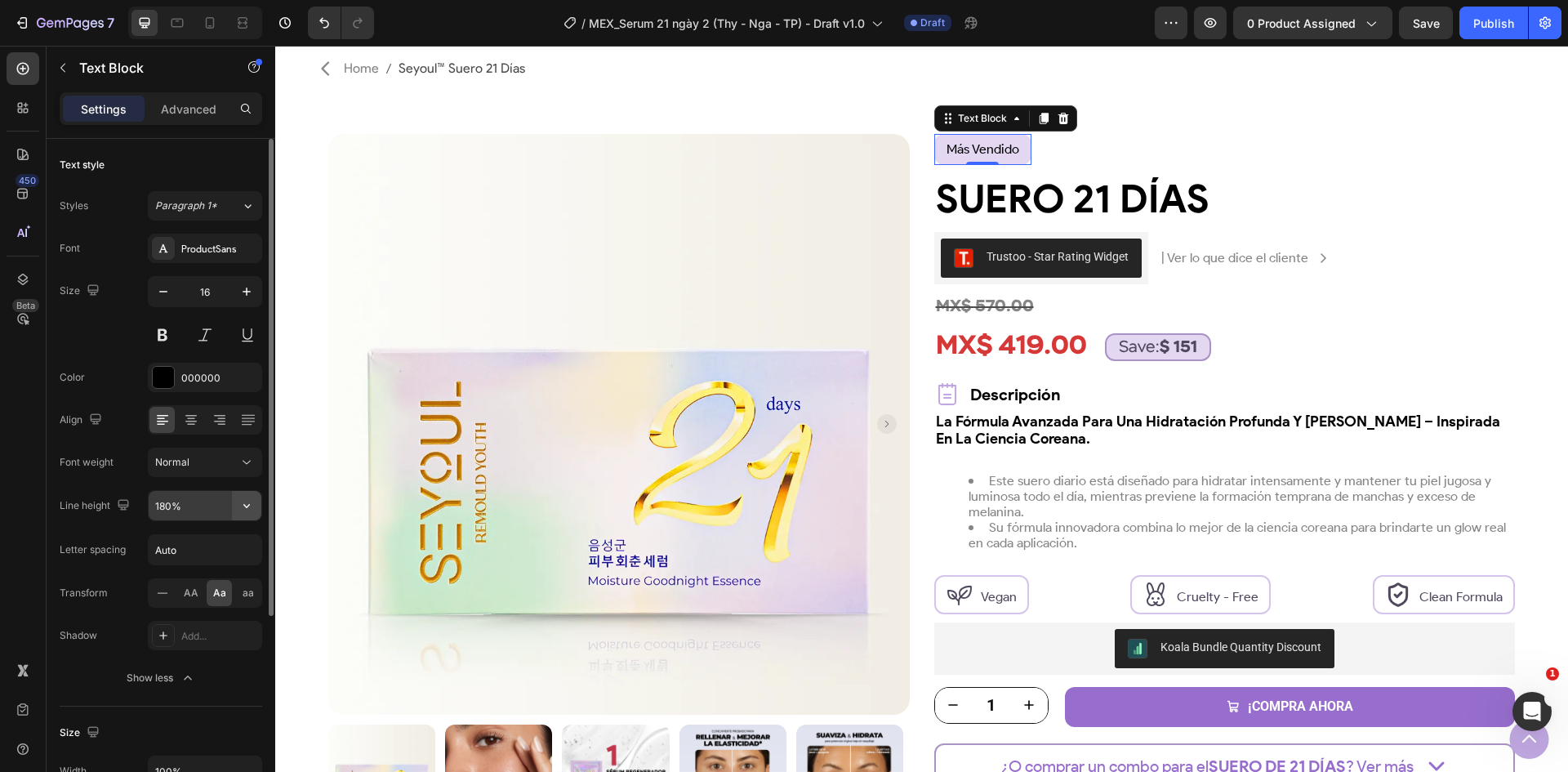
click at [245, 508] on icon "button" at bounding box center [247, 506] width 17 height 17
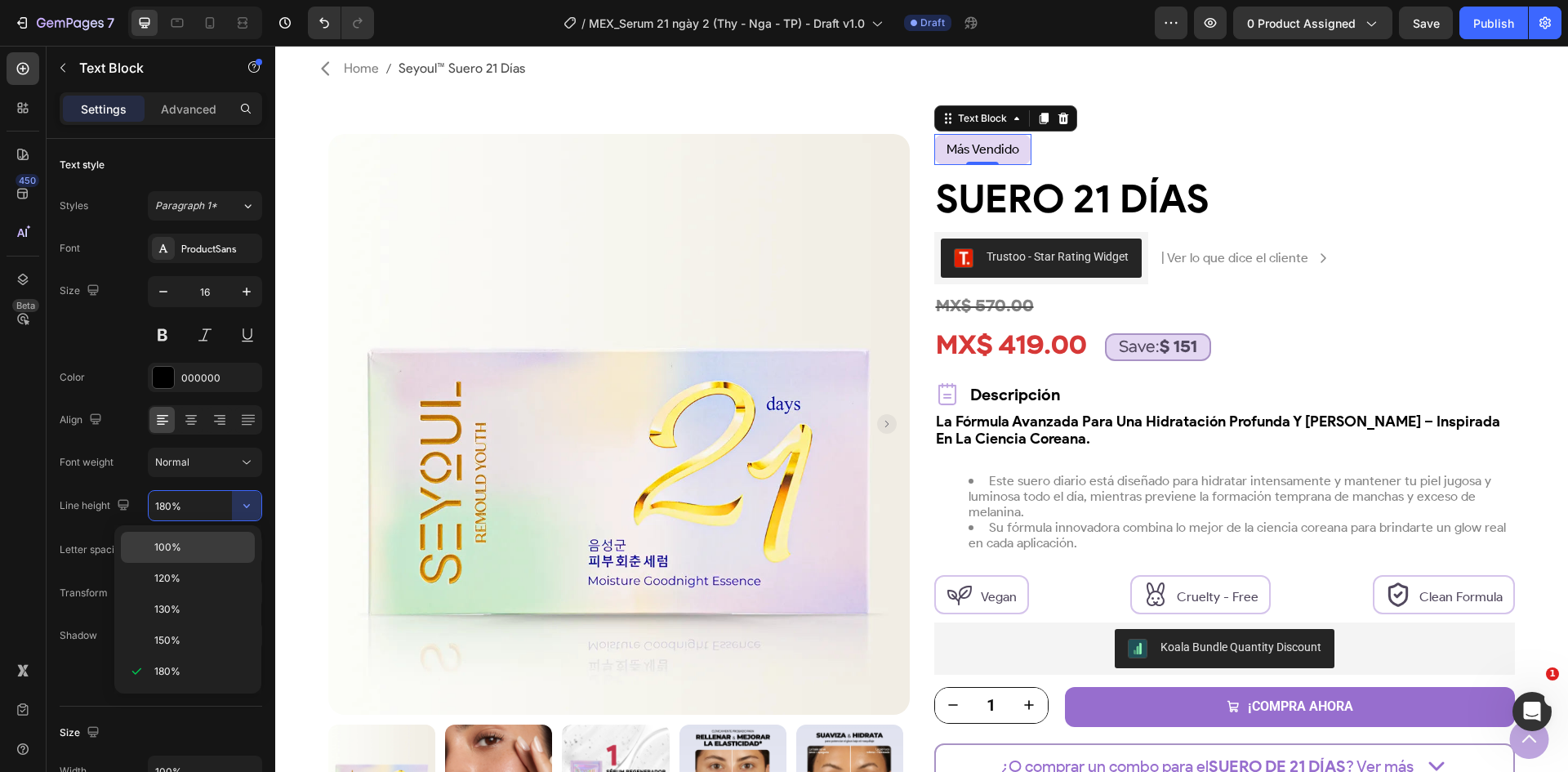
click at [192, 553] on p "100%" at bounding box center [201, 547] width 93 height 15
type input "100%"
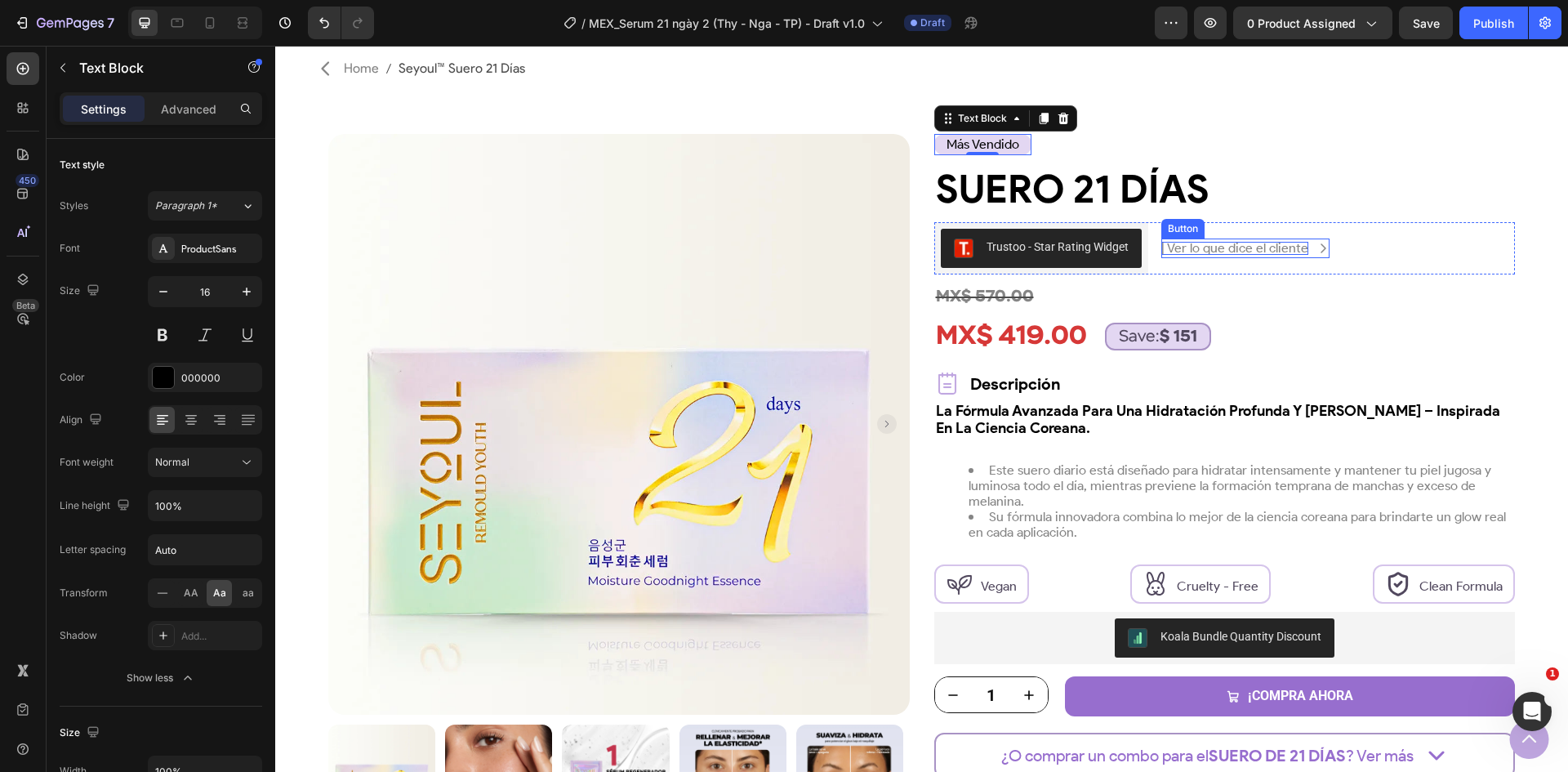
click at [1218, 243] on p "| Ver lo que dice el cliente" at bounding box center [1235, 249] width 147 height 13
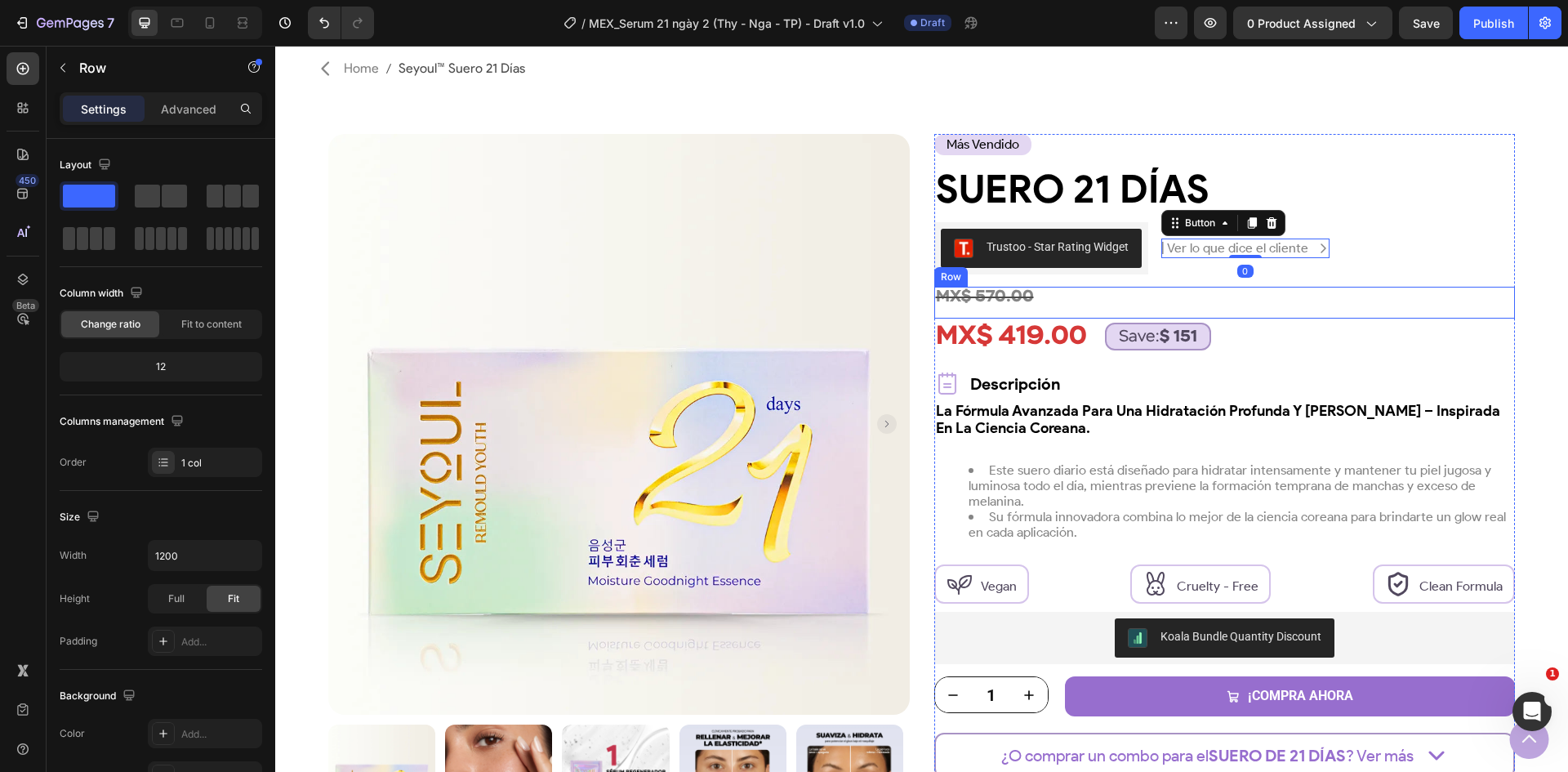
click at [1450, 308] on div "MX$ 570.00 Product Price Product Price" at bounding box center [1225, 303] width 582 height 32
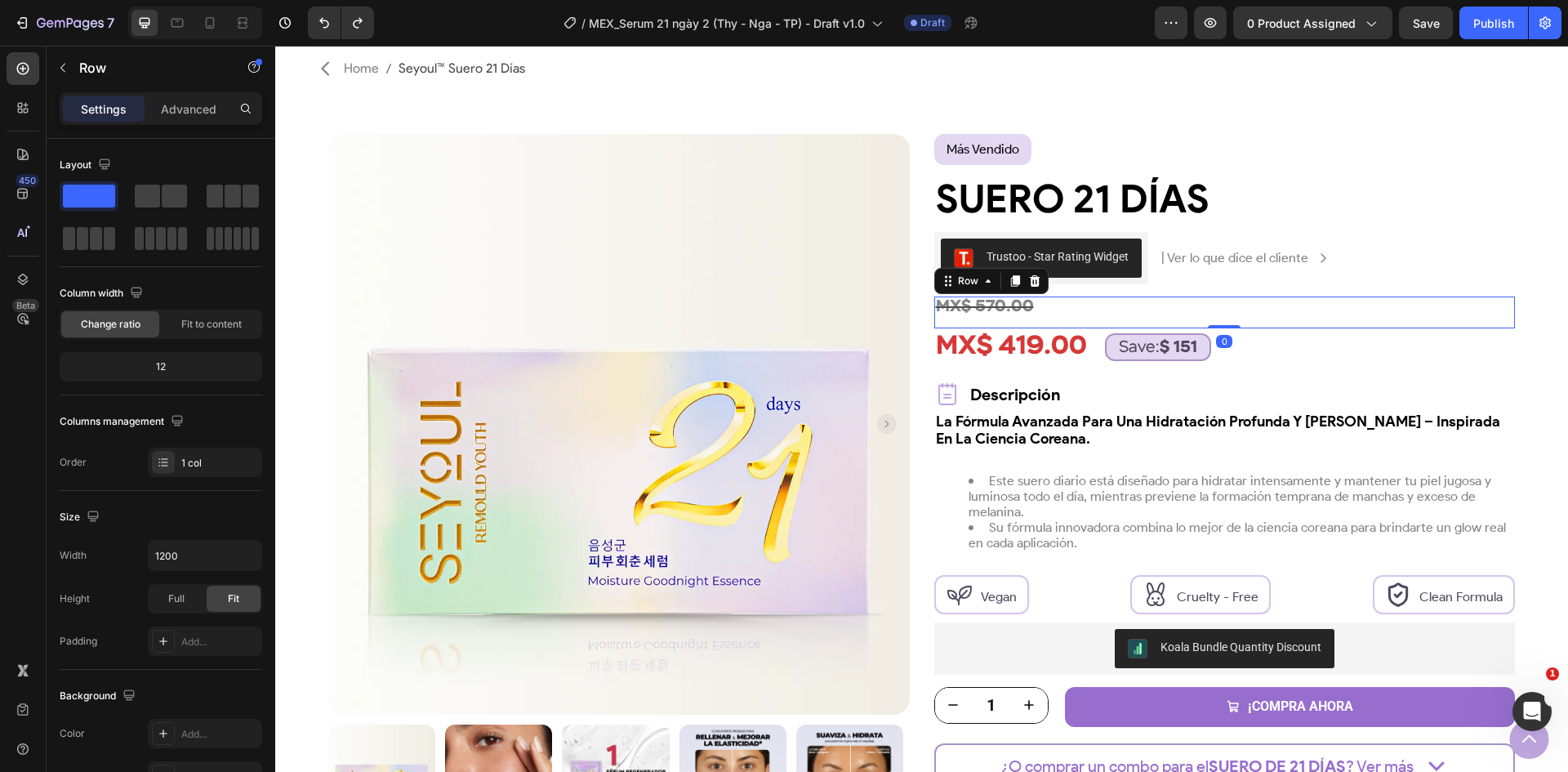
click at [1450, 308] on div "MX$ 570.00" at bounding box center [1225, 305] width 582 height 19
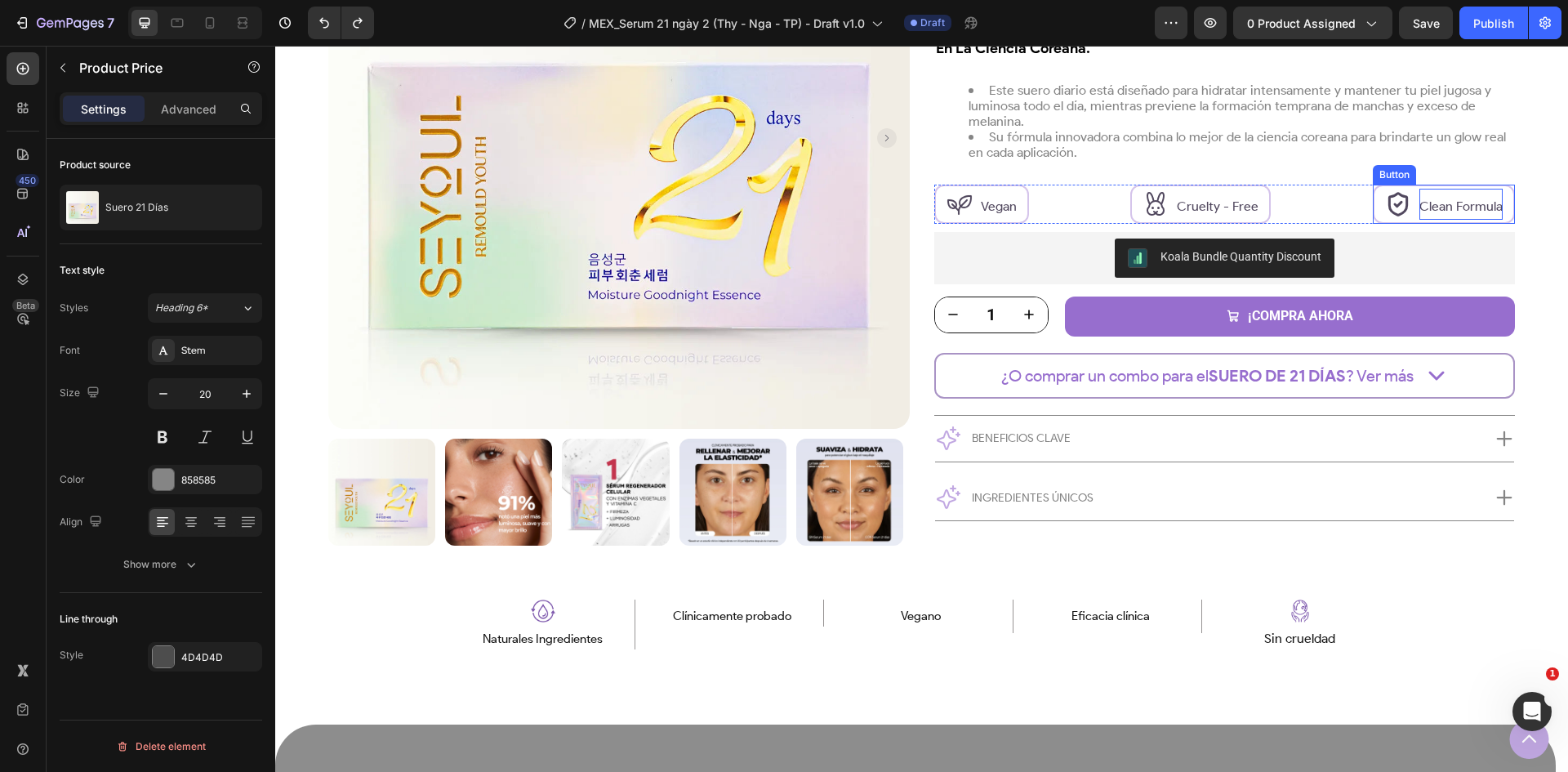
scroll to position [572, 0]
